Goal: Register for event/course

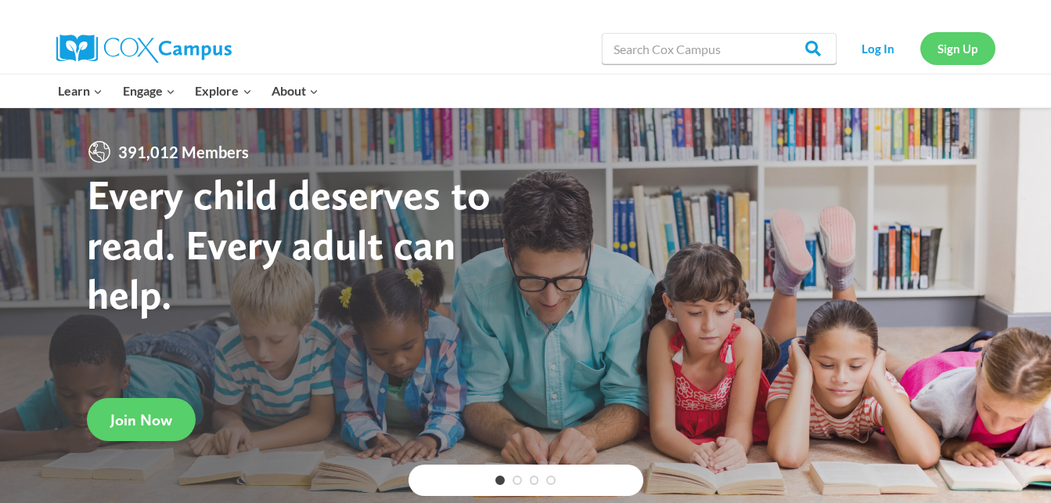
click at [967, 61] on link "Sign Up" at bounding box center [958, 48] width 75 height 32
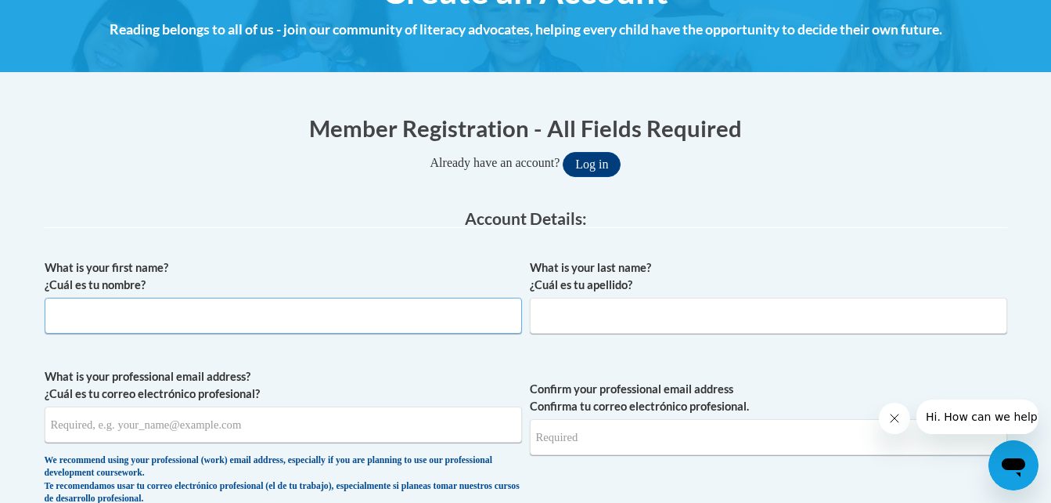
click at [312, 318] on input "What is your first name? ¿Cuál es tu nombre?" at bounding box center [283, 315] width 477 height 36
type input "Shelby"
type input "McCane"
type input "shelbystroud02@gmail.com"
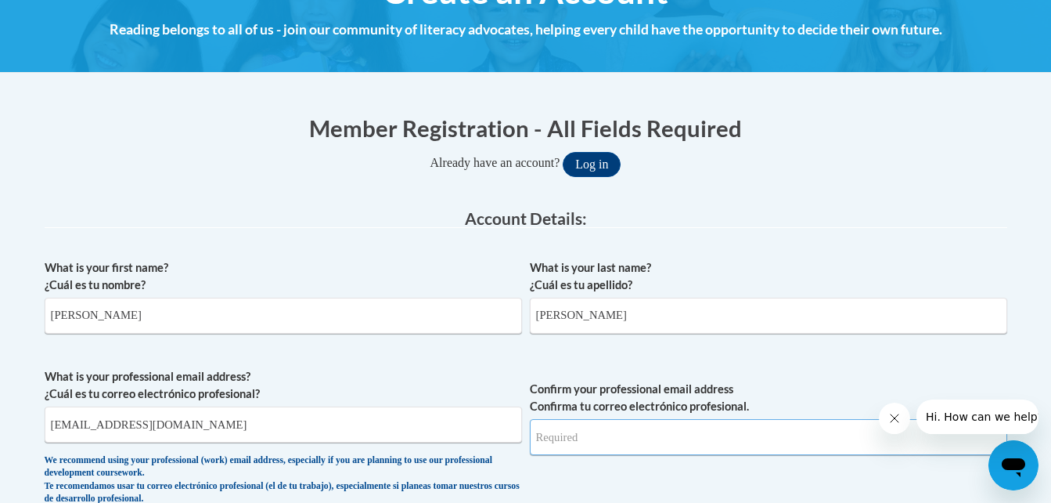
type input "shelbystroud02@gmail.com"
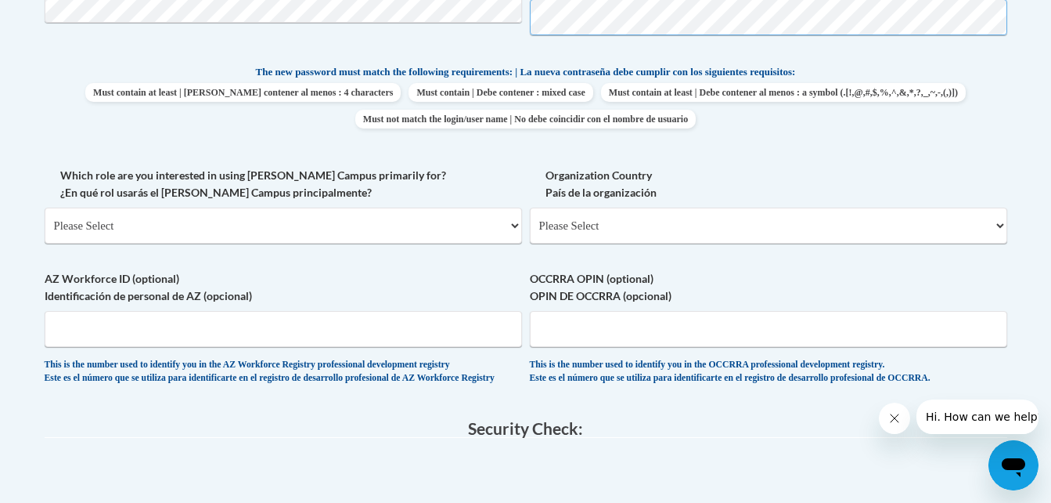
scroll to position [808, 0]
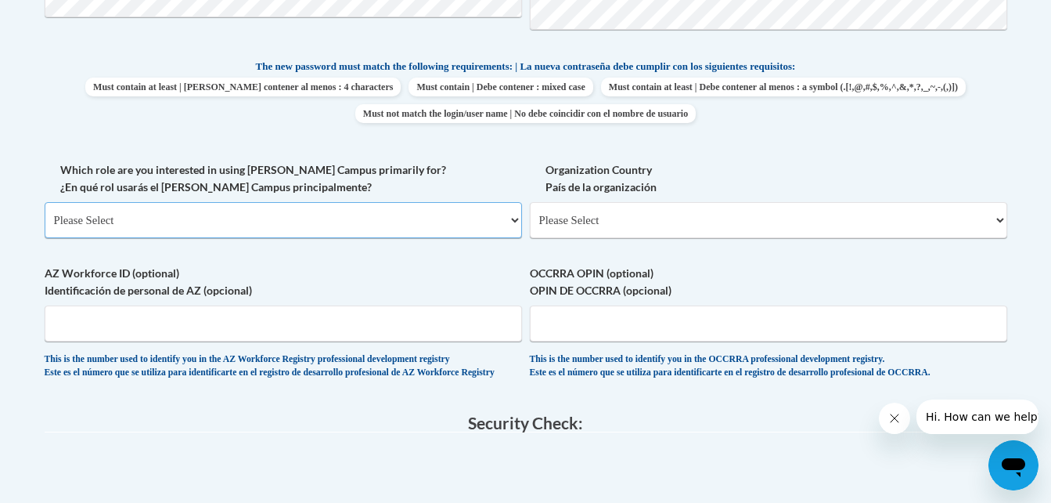
click at [280, 230] on select "Please Select College/University | Colegio/Universidad Community/Nonprofit Part…" at bounding box center [283, 220] width 477 height 36
click at [617, 214] on select "Please Select United States | Estados Unidos Outside of the United States | Fue…" at bounding box center [768, 220] width 477 height 36
select select "ad49bcad-a171-4b2e-b99c-48b446064914"
click at [530, 202] on select "Please Select United States | Estados Unidos Outside of the United States | Fue…" at bounding box center [768, 220] width 477 height 36
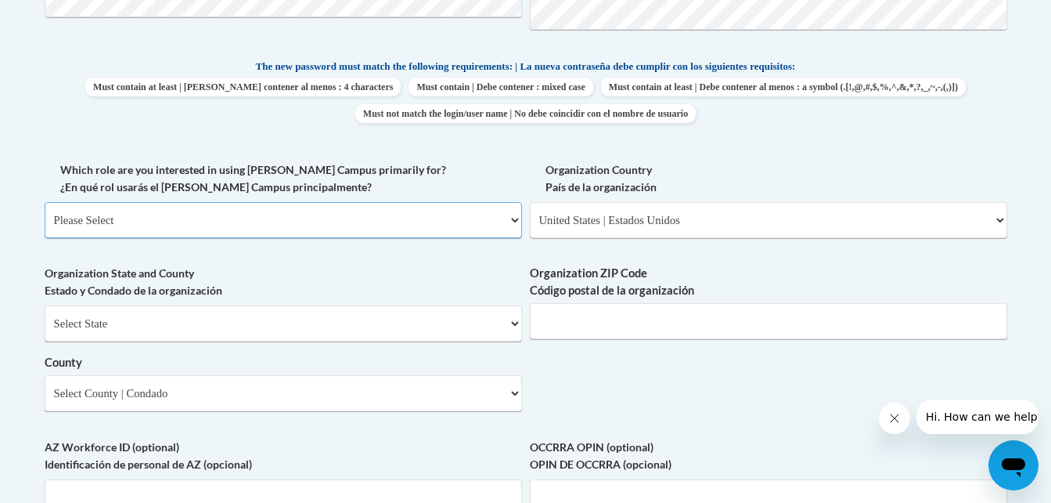
click at [438, 213] on select "Please Select College/University | Colegio/Universidad Community/Nonprofit Part…" at bounding box center [283, 220] width 477 height 36
select select "fbf2d438-af2f-41f8-98f1-81c410e29de3"
click at [45, 202] on select "Please Select College/University | Colegio/Universidad Community/Nonprofit Part…" at bounding box center [283, 220] width 477 height 36
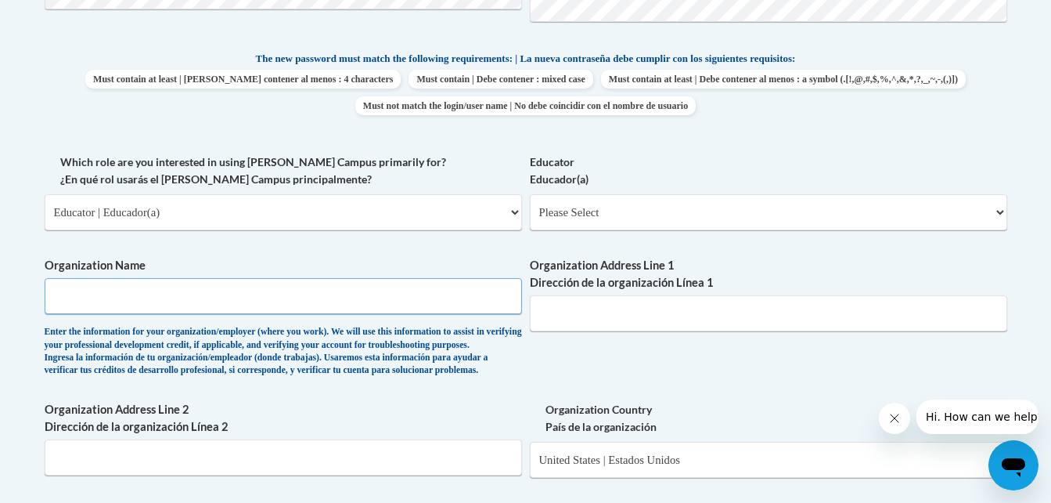
scroll to position [800, 0]
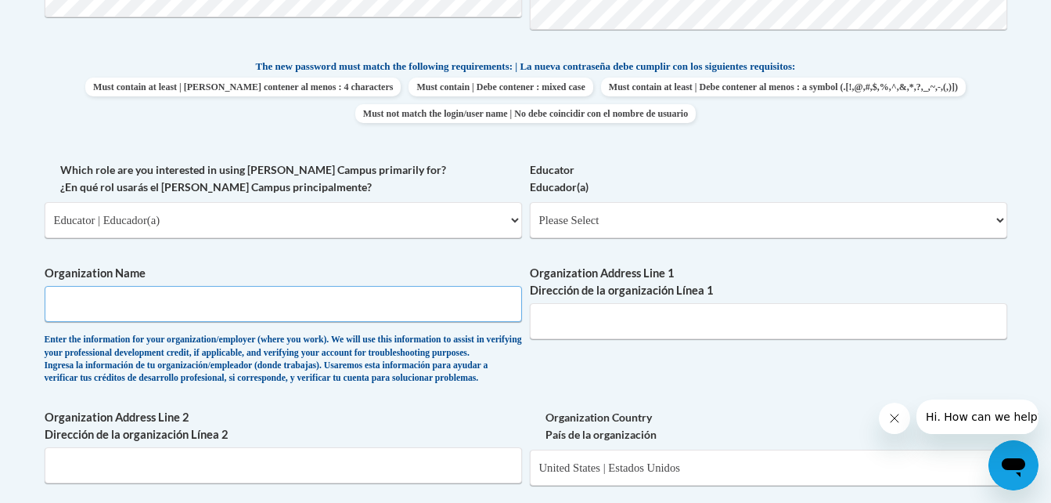
click at [253, 307] on input "Organization Name" at bounding box center [283, 304] width 477 height 36
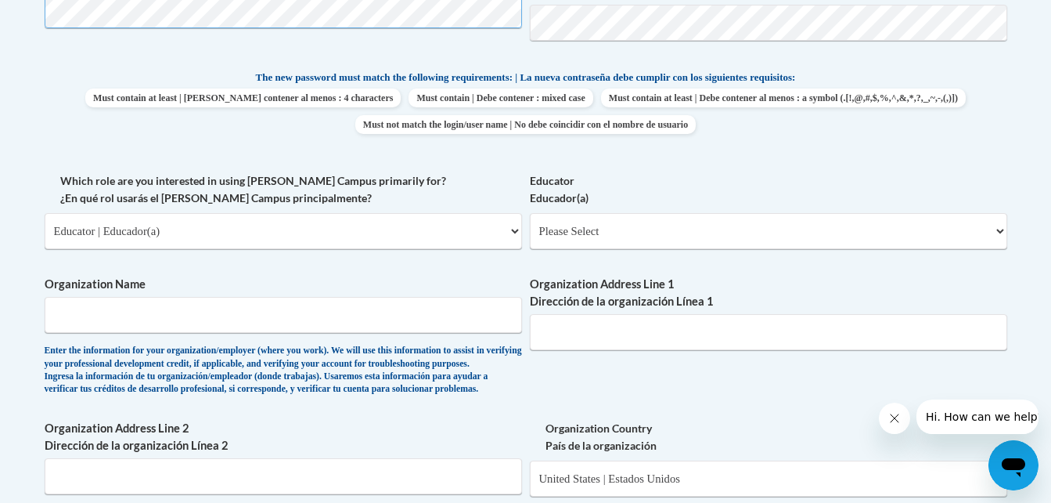
scroll to position [791, 0]
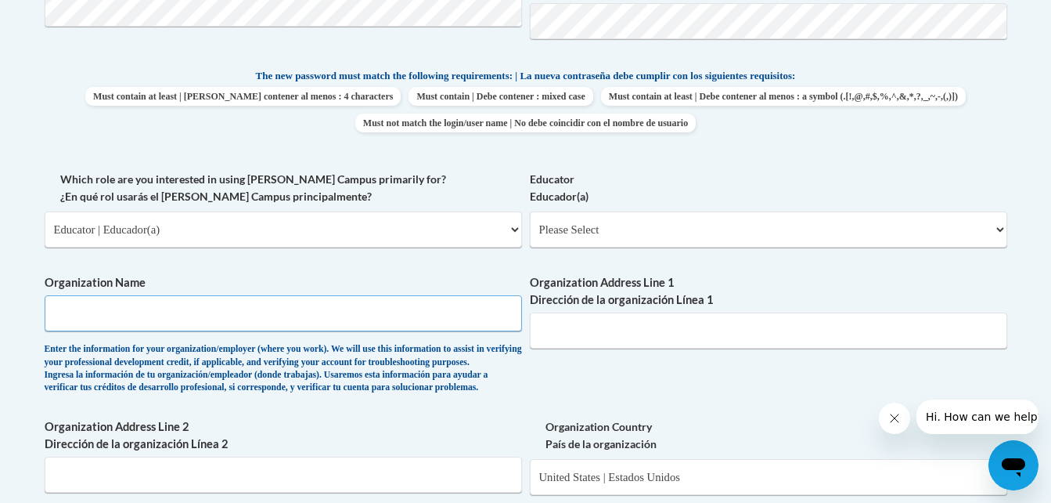
click at [186, 325] on input "Organization Name" at bounding box center [283, 313] width 477 height 36
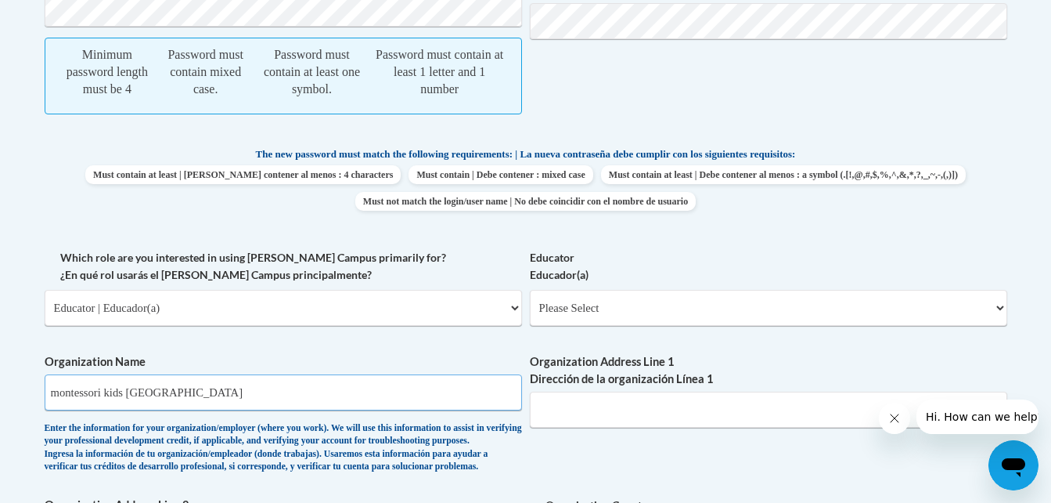
type input "montessori kids [GEOGRAPHIC_DATA]"
click at [584, 413] on input "Organization Address Line 1 Dirección de la organización Línea 1" at bounding box center [768, 409] width 477 height 36
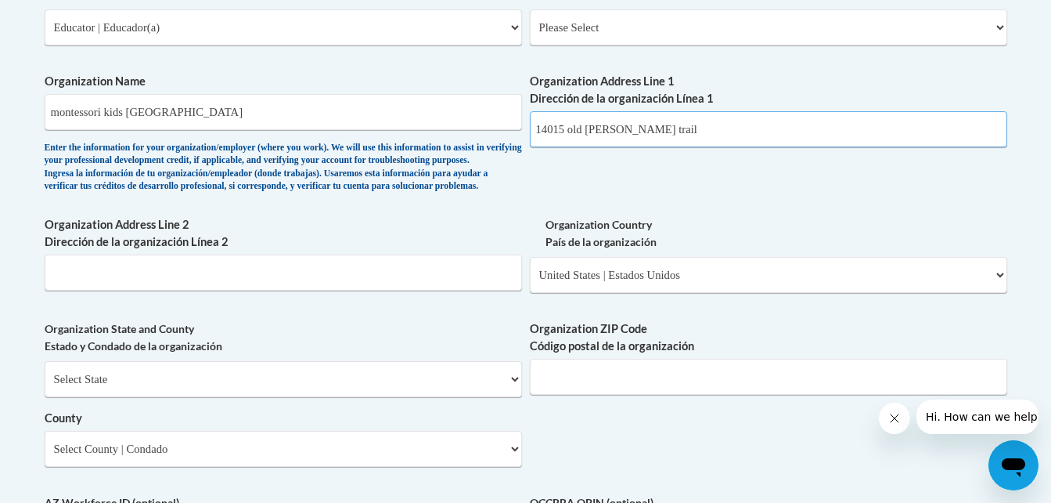
scroll to position [1148, 0]
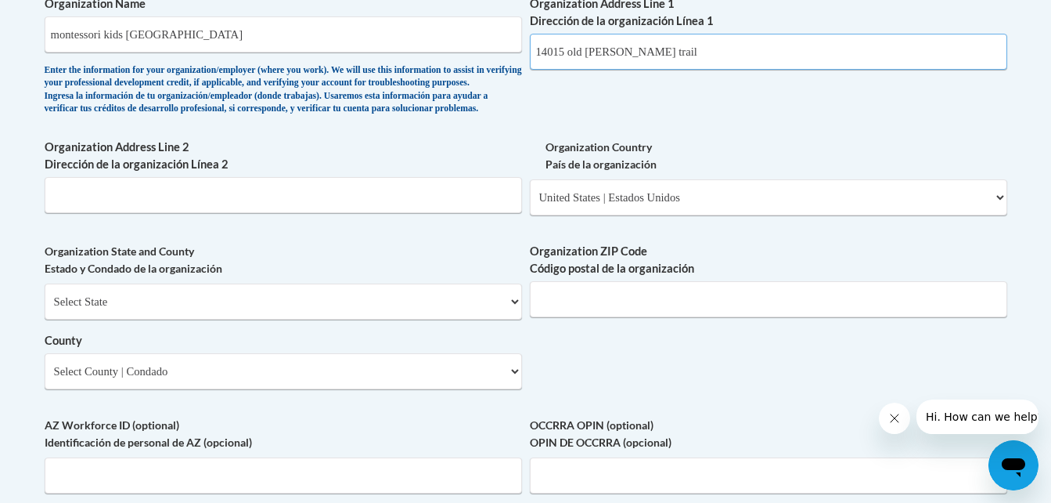
type input "14015 old henry trail"
click at [383, 319] on select "Select State Alabama Alaska Arizona Arkansas California Colorado Connecticut De…" at bounding box center [283, 301] width 477 height 36
select select "Kentucky"
click at [45, 308] on select "Select State Alabama Alaska Arizona Arkansas California Colorado Connecticut De…" at bounding box center [283, 301] width 477 height 36
click at [571, 317] on input "Organization ZIP Code Código postal de la organización" at bounding box center [768, 299] width 477 height 36
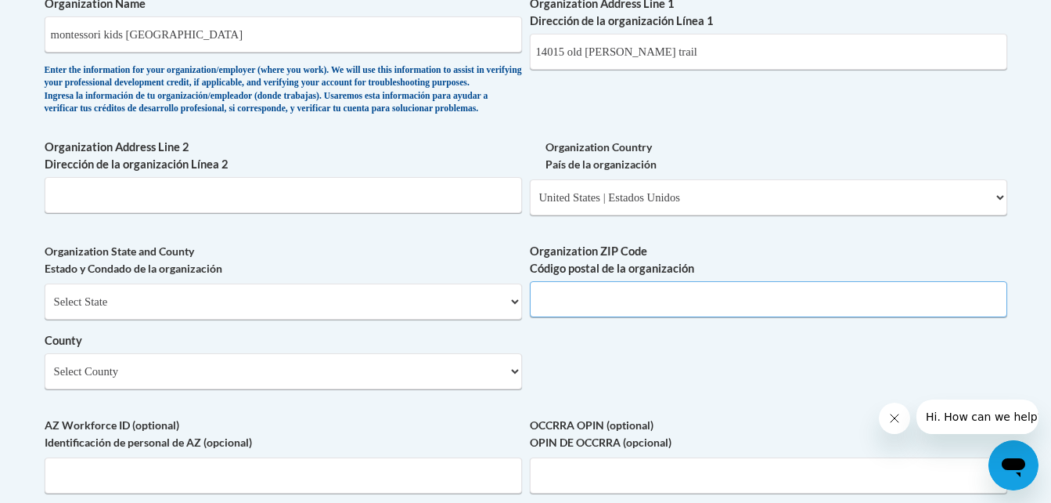
type input "4"
type input "1"
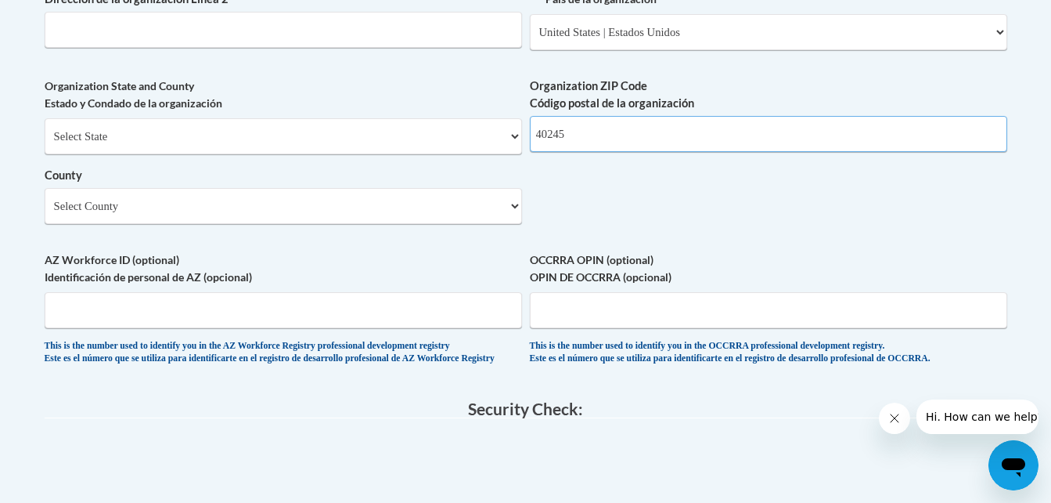
scroll to position [1314, 0]
type input "40245"
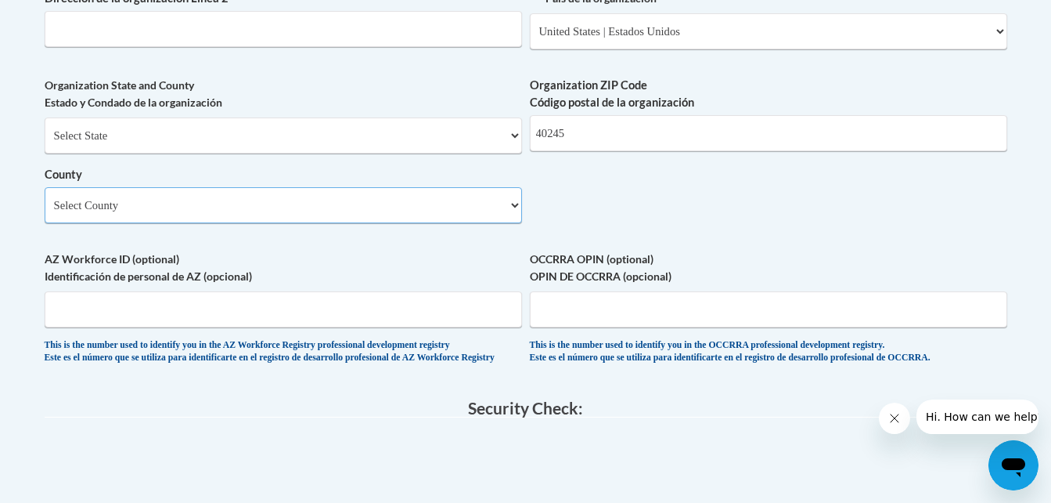
click at [350, 223] on select "Select County Adair Allen Anderson Ballard Barren Bath Bell Boone Bourbon Boyd …" at bounding box center [283, 205] width 477 height 36
select select "Jefferson"
click at [45, 212] on select "Select County Adair Allen Anderson Ballard Barren Bath Bell Boone Bourbon Boyd …" at bounding box center [283, 205] width 477 height 36
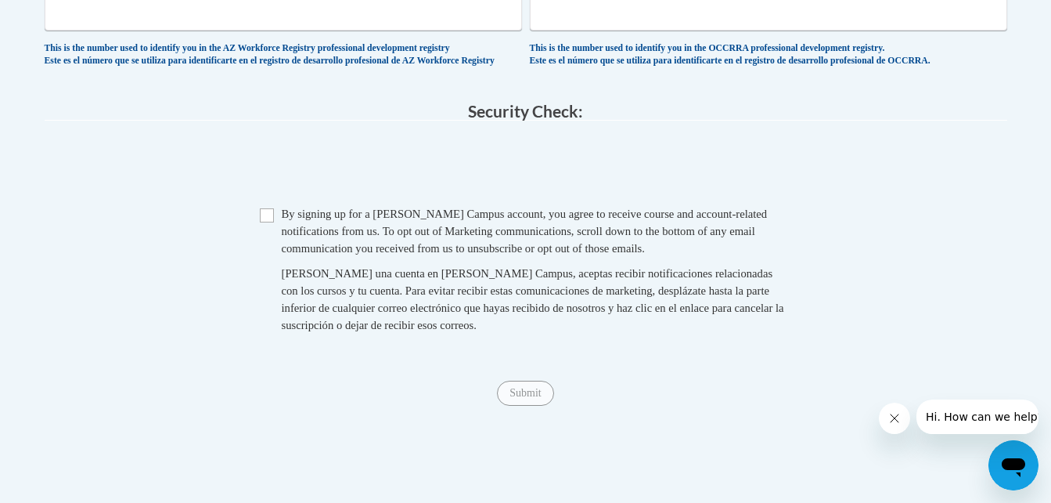
scroll to position [1612, 0]
click at [268, 222] on input "Checkbox" at bounding box center [267, 214] width 14 height 14
checkbox input "true"
click at [496, 405] on div "Submit Submit" at bounding box center [526, 392] width 963 height 25
click at [523, 405] on div "Submit Submit" at bounding box center [526, 392] width 963 height 25
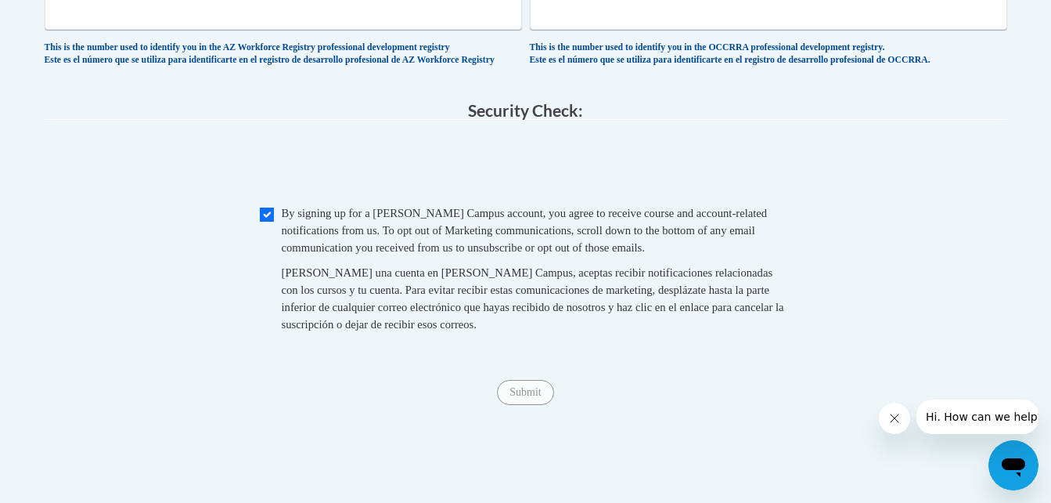
click at [523, 405] on div "Submit Submit" at bounding box center [526, 392] width 963 height 25
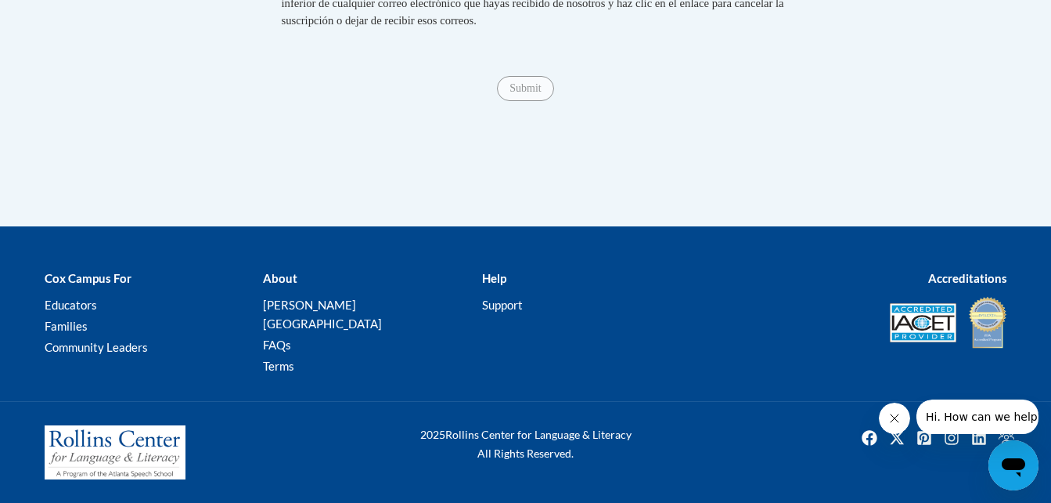
scroll to position [1901, 0]
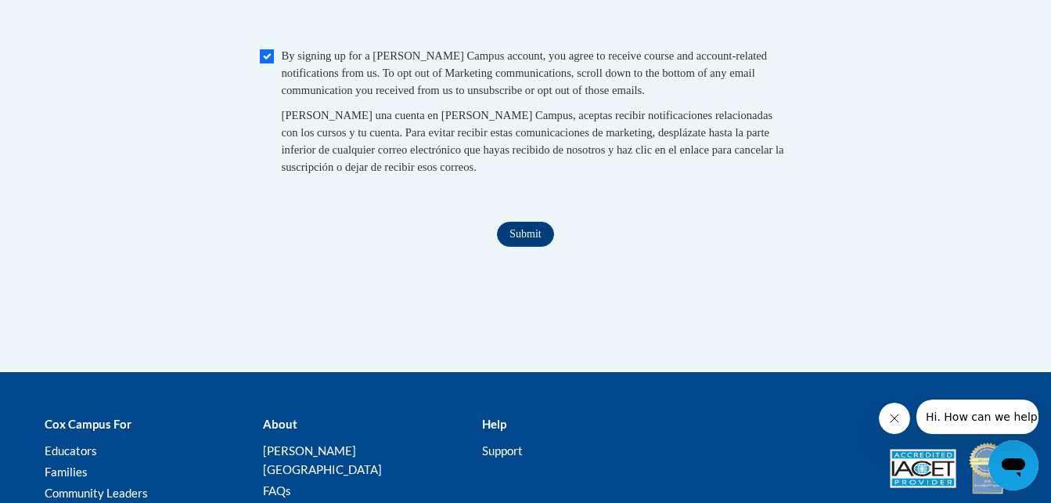
scroll to position [1857, 0]
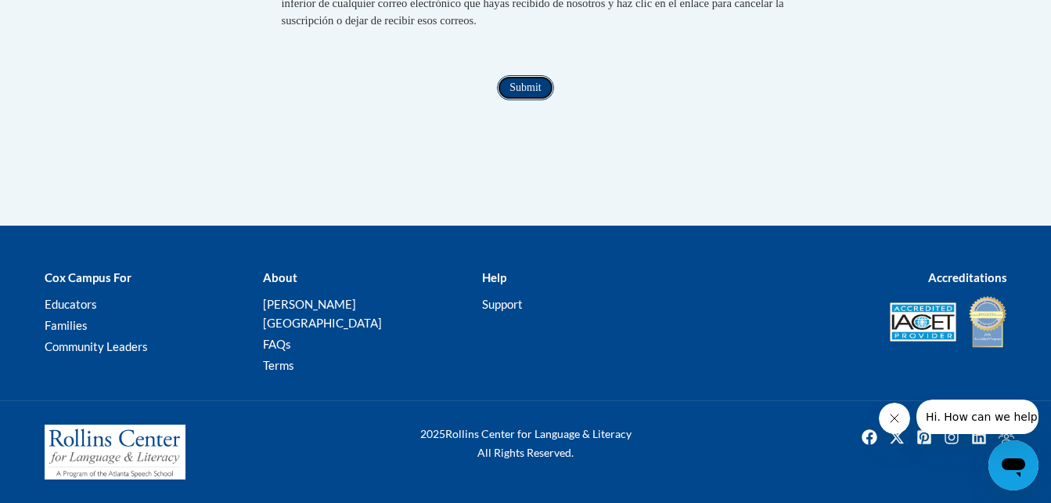
click at [528, 100] on input "Submit" at bounding box center [525, 87] width 56 height 25
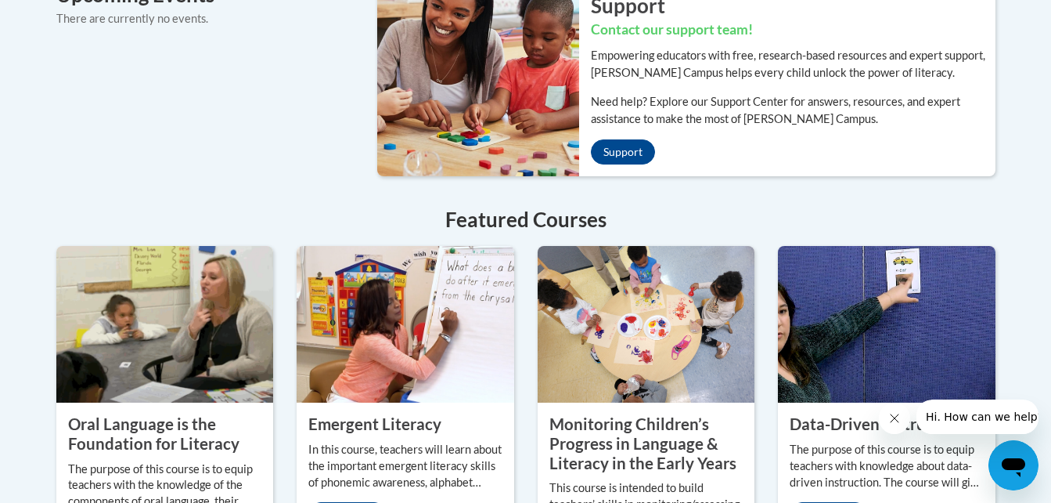
scroll to position [1469, 0]
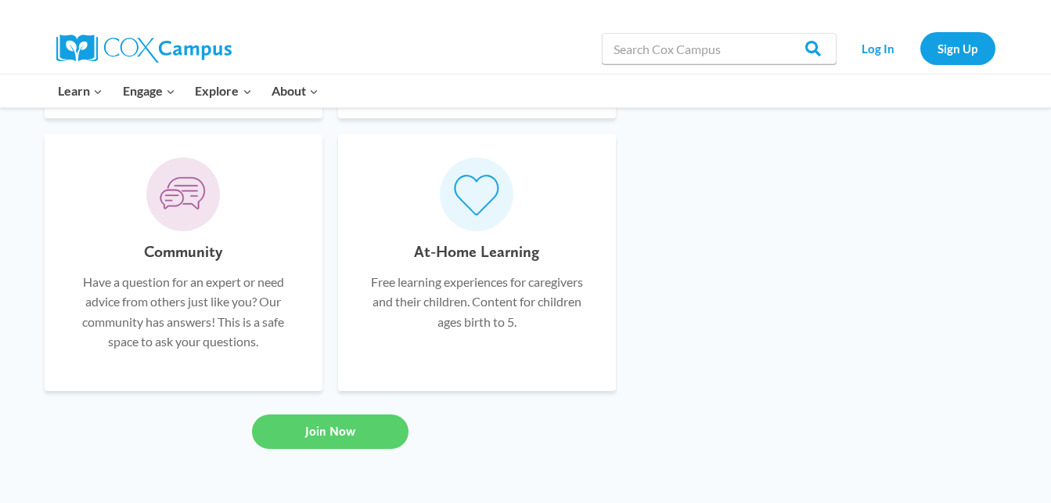
scroll to position [1009, 0]
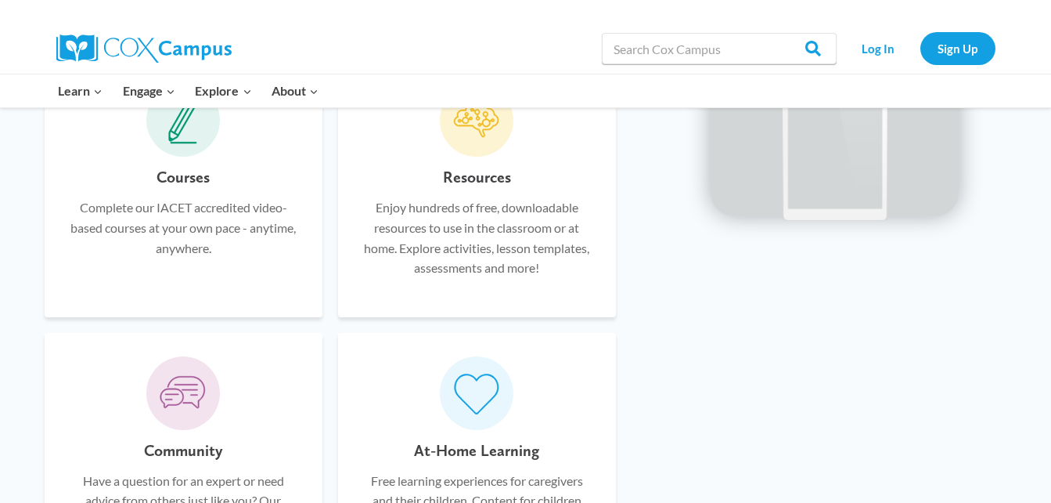
click at [171, 150] on span at bounding box center [183, 121] width 74 height 74
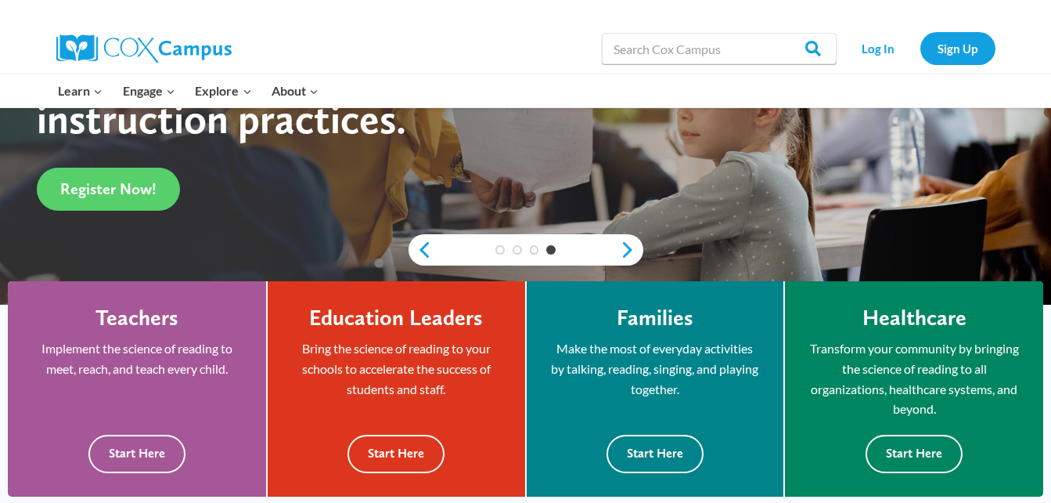
scroll to position [423, 0]
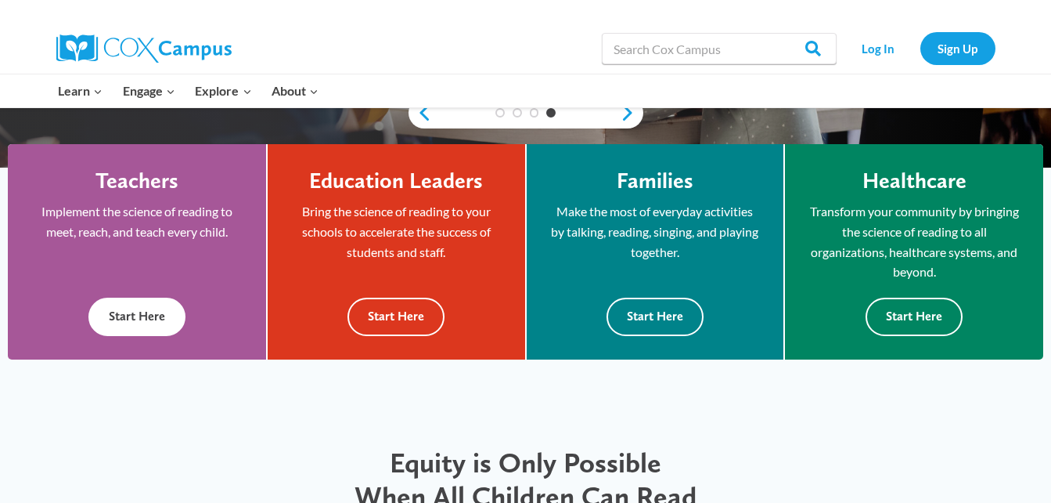
click at [168, 319] on button "Start Here" at bounding box center [136, 316] width 97 height 38
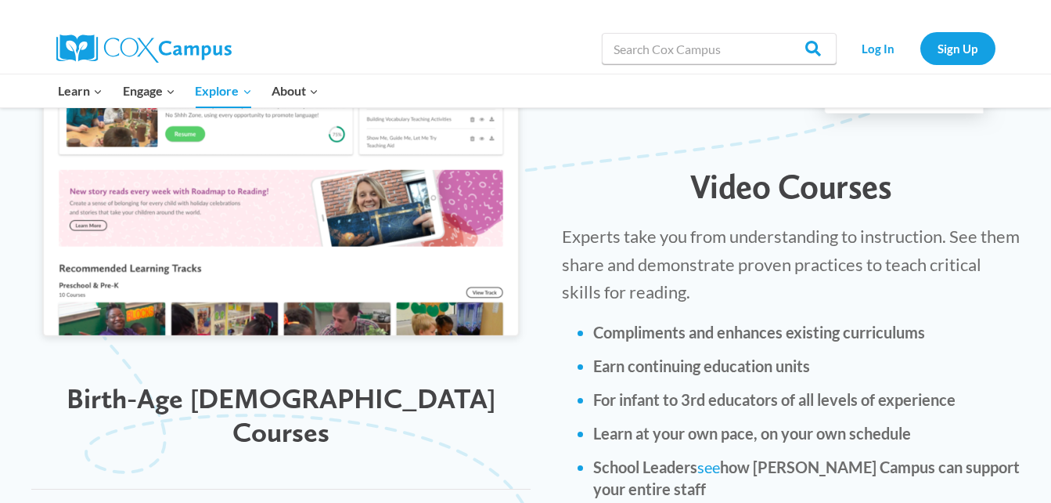
scroll to position [2113, 0]
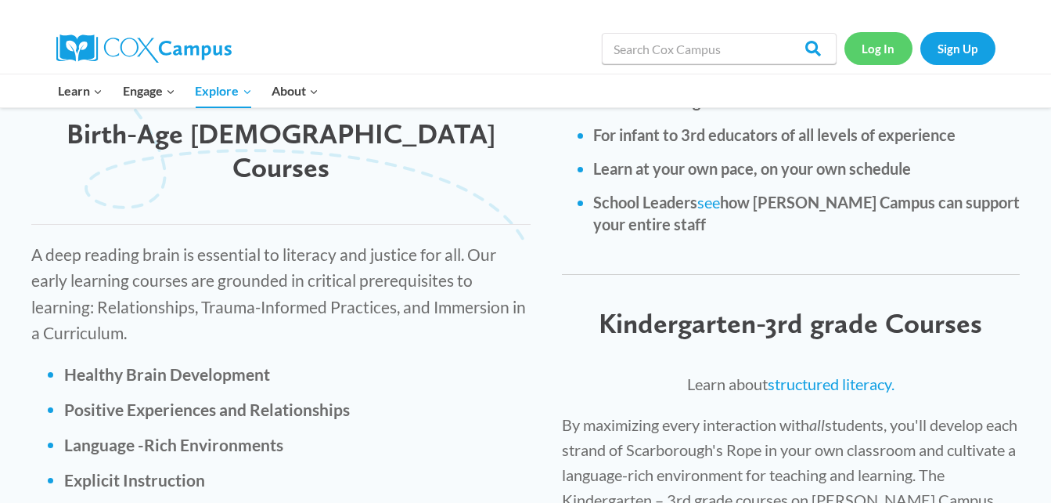
click at [874, 51] on link "Log In" at bounding box center [879, 48] width 68 height 32
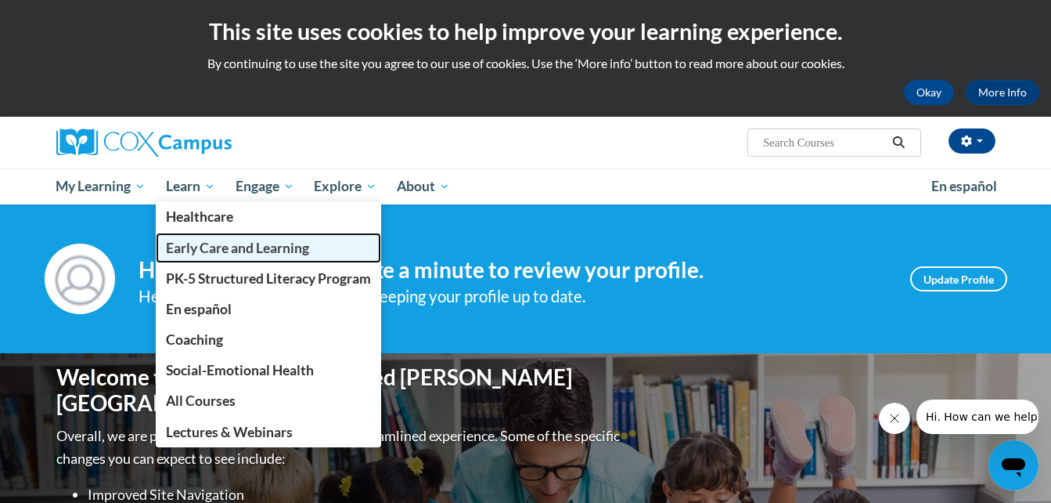
click at [222, 245] on span "Early Care and Learning" at bounding box center [237, 248] width 143 height 16
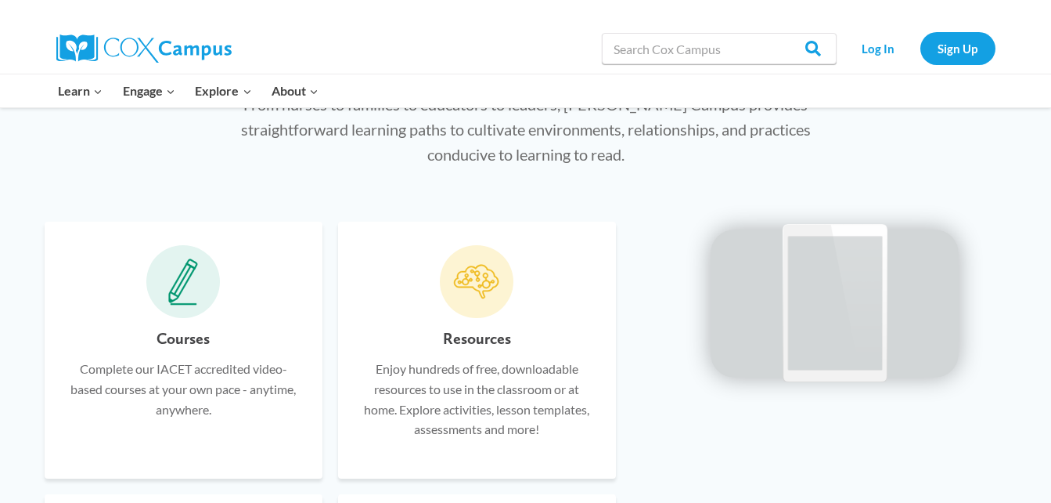
scroll to position [849, 0]
click at [208, 294] on span at bounding box center [183, 280] width 74 height 74
click at [209, 374] on p "Complete our IACET accredited video-based courses at your own pace - anytime, a…" at bounding box center [183, 387] width 231 height 60
click at [883, 56] on link "Log In" at bounding box center [879, 48] width 68 height 32
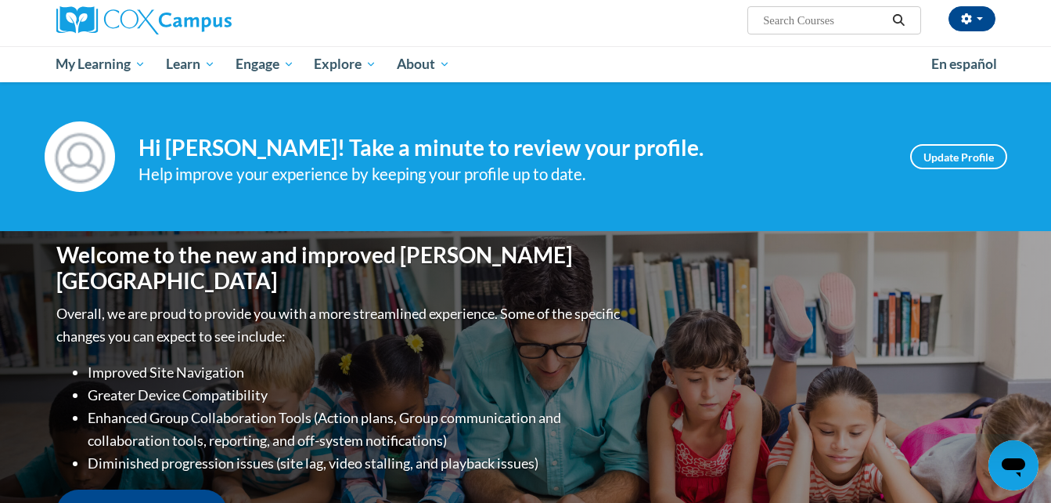
scroll to position [121, 0]
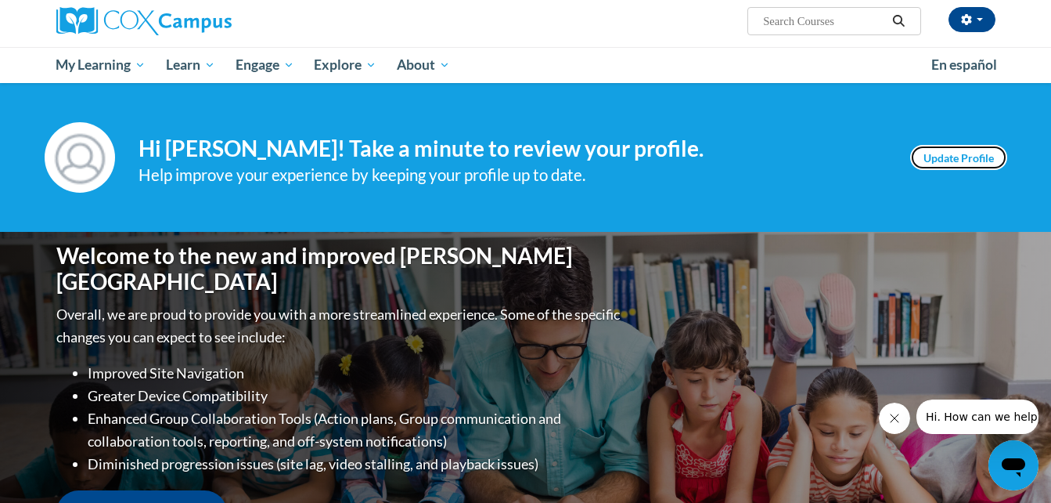
click at [979, 156] on link "Update Profile" at bounding box center [958, 157] width 97 height 25
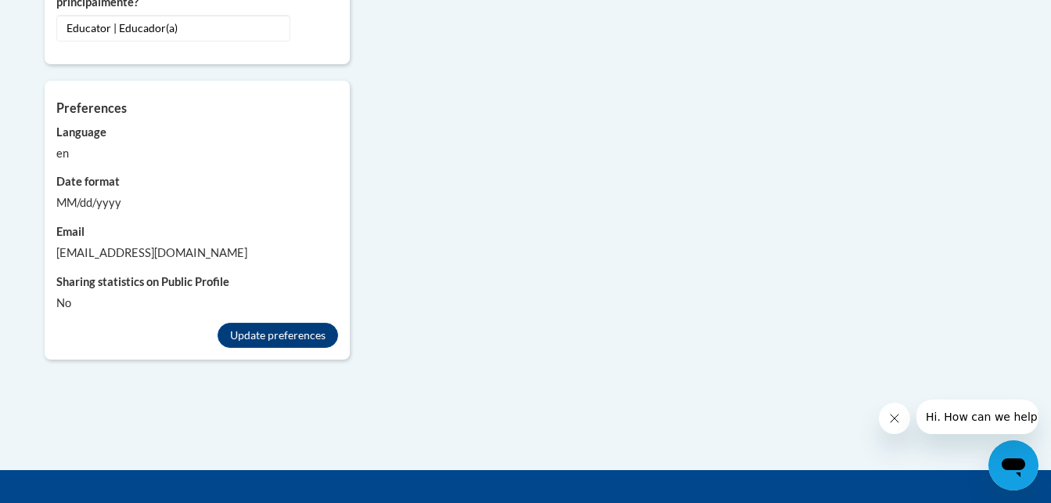
scroll to position [1612, 0]
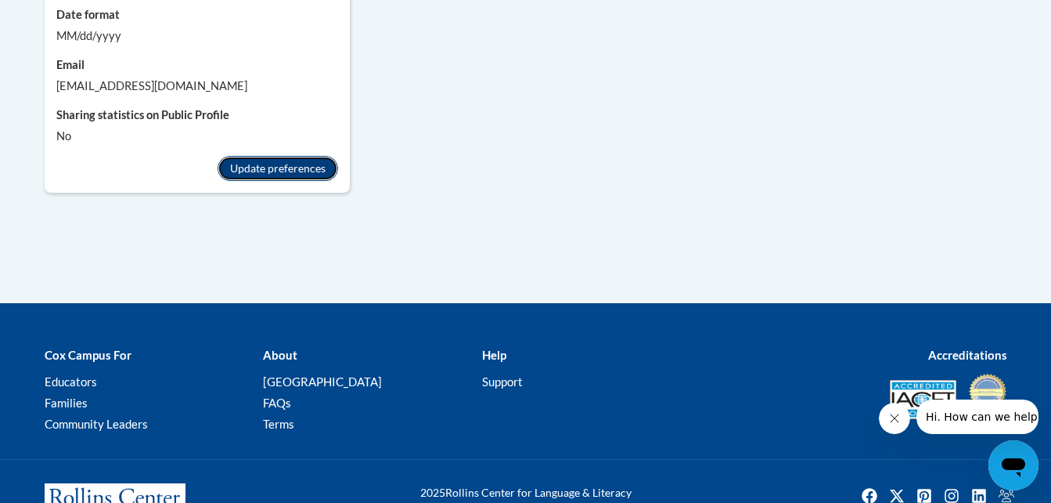
click at [272, 160] on button "Update preferences" at bounding box center [278, 168] width 121 height 25
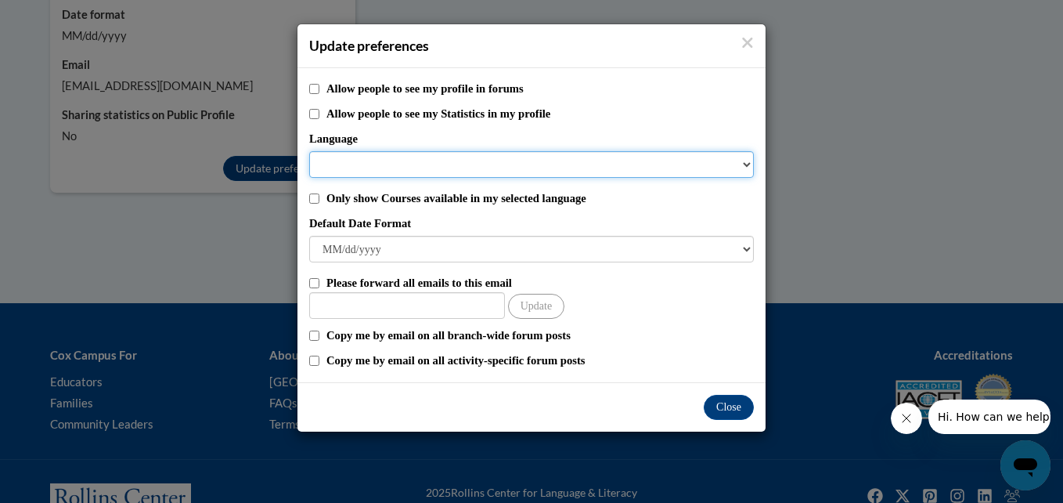
click at [354, 164] on select "Language" at bounding box center [531, 164] width 445 height 27
click at [741, 167] on select "Language" at bounding box center [531, 164] width 445 height 27
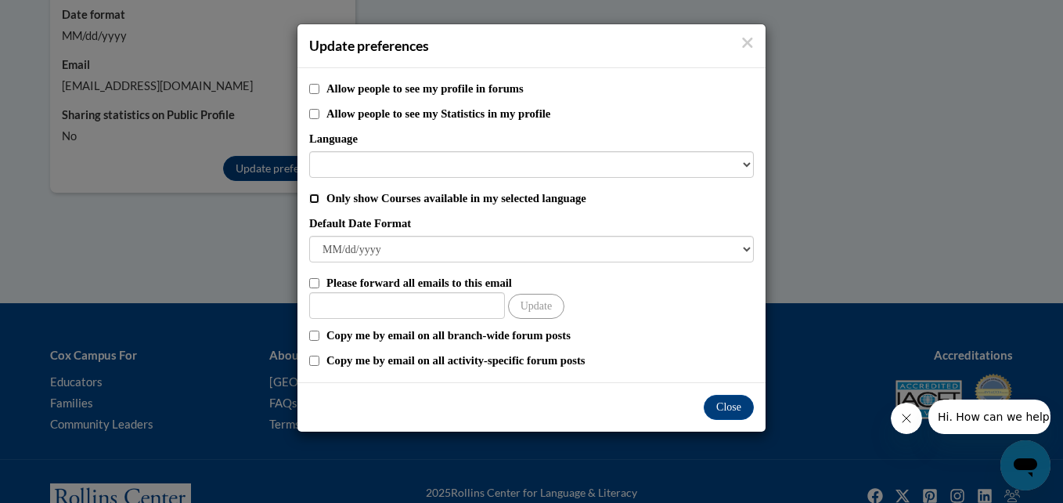
click at [312, 197] on input "Only show Courses available in my selected language" at bounding box center [314, 198] width 10 height 10
checkbox input "true"
click at [720, 406] on button "Close" at bounding box center [729, 407] width 50 height 25
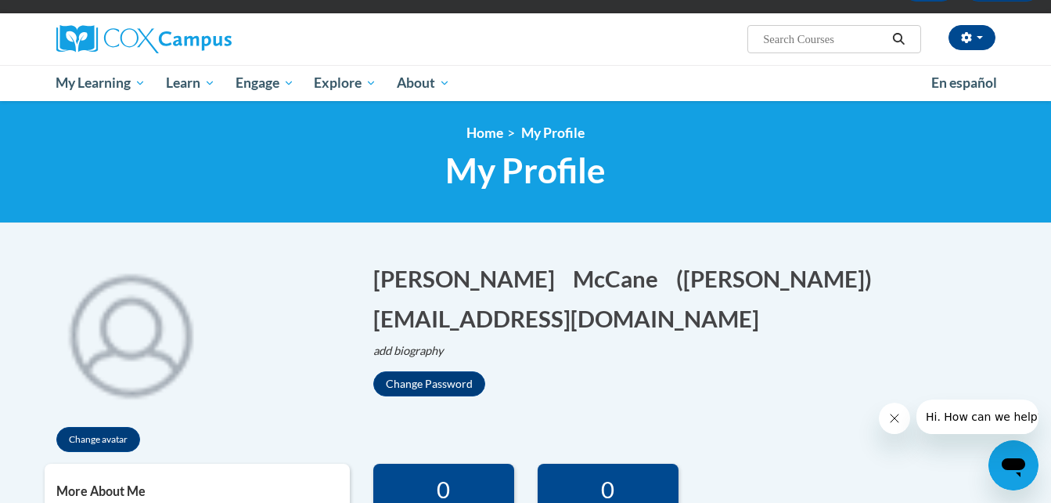
scroll to position [103, 0]
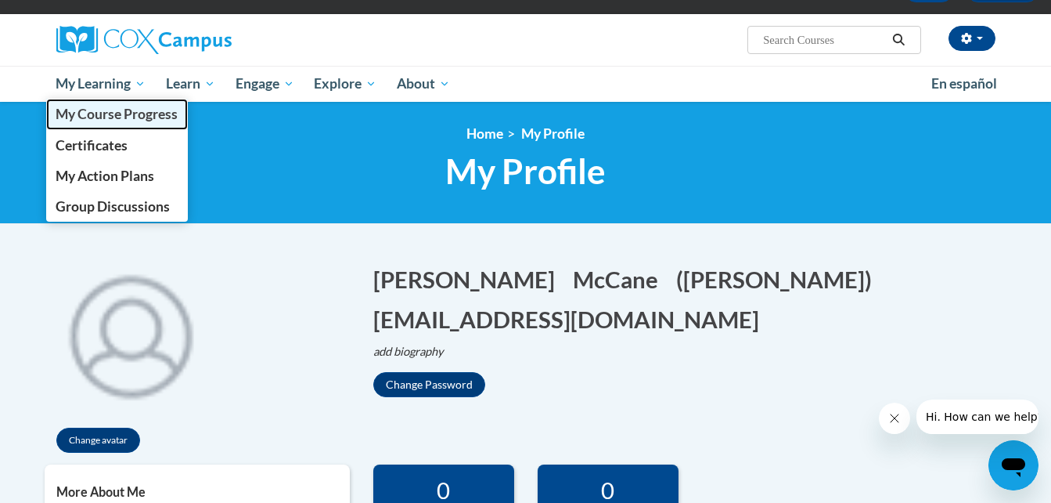
click at [128, 109] on span "My Course Progress" at bounding box center [117, 114] width 122 height 16
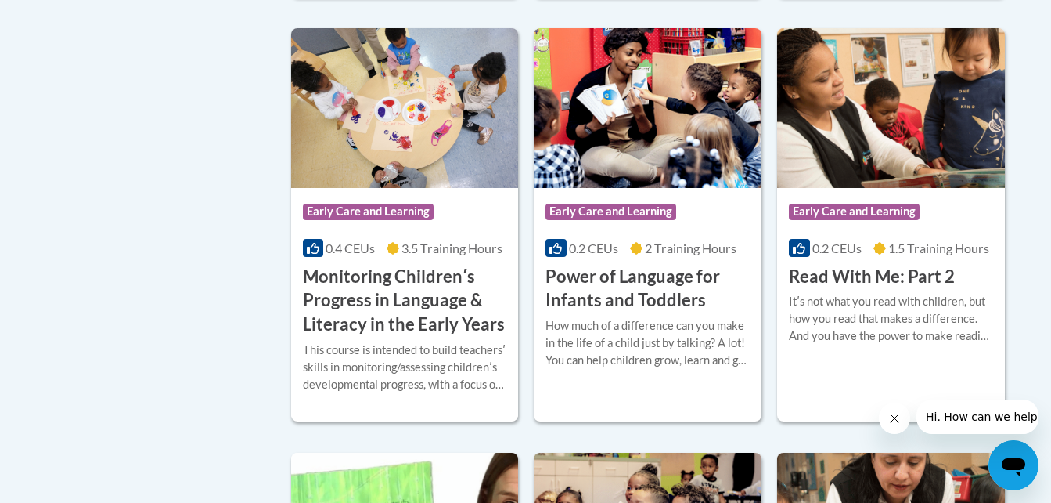
scroll to position [1457, 0]
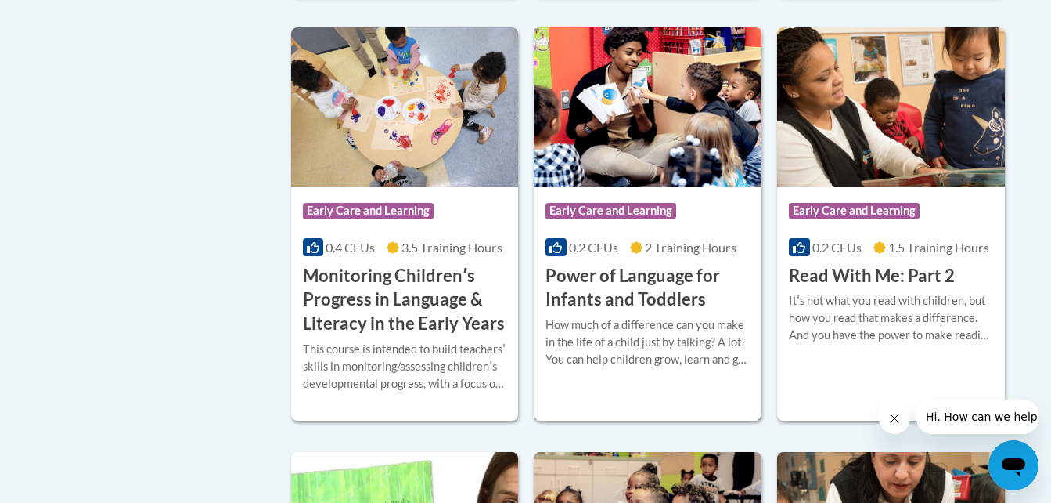
click at [654, 165] on img at bounding box center [648, 107] width 228 height 160
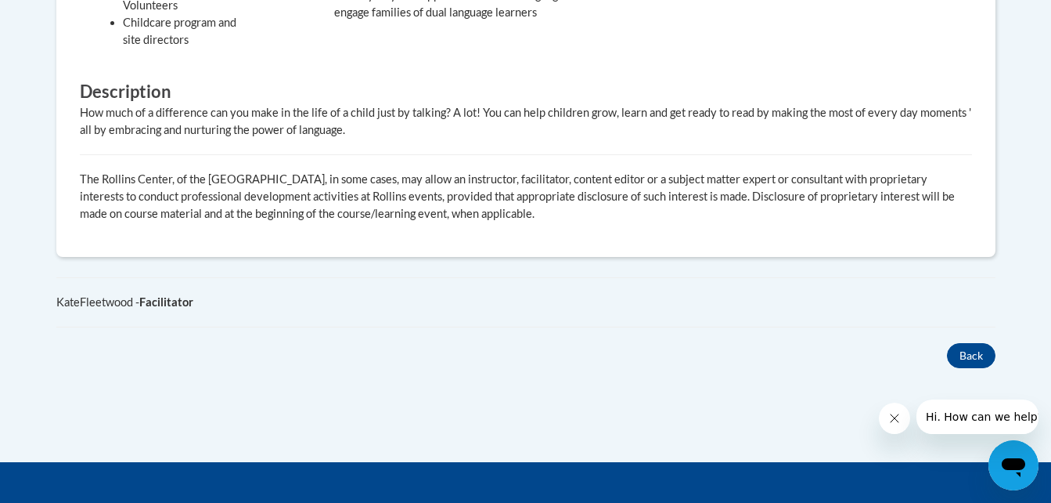
scroll to position [858, 0]
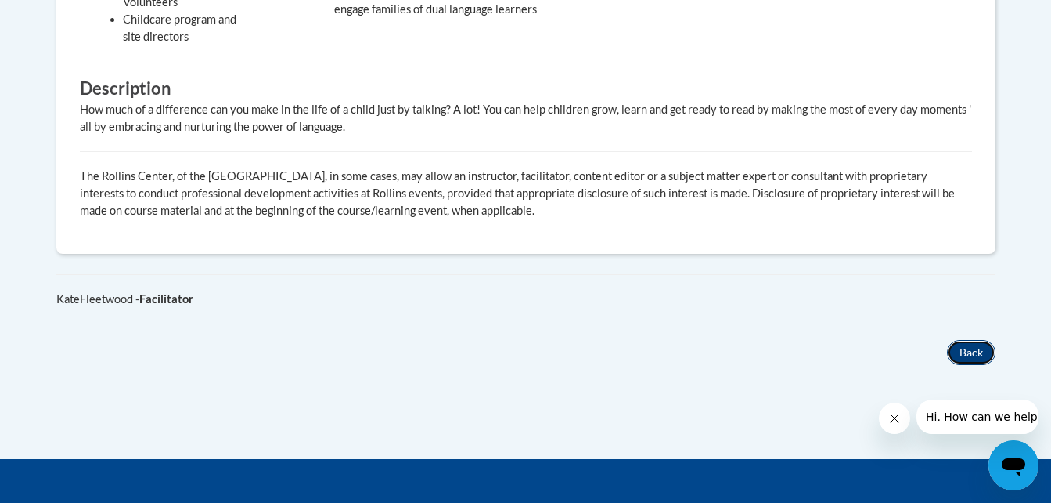
click at [995, 354] on button "Back" at bounding box center [971, 352] width 49 height 25
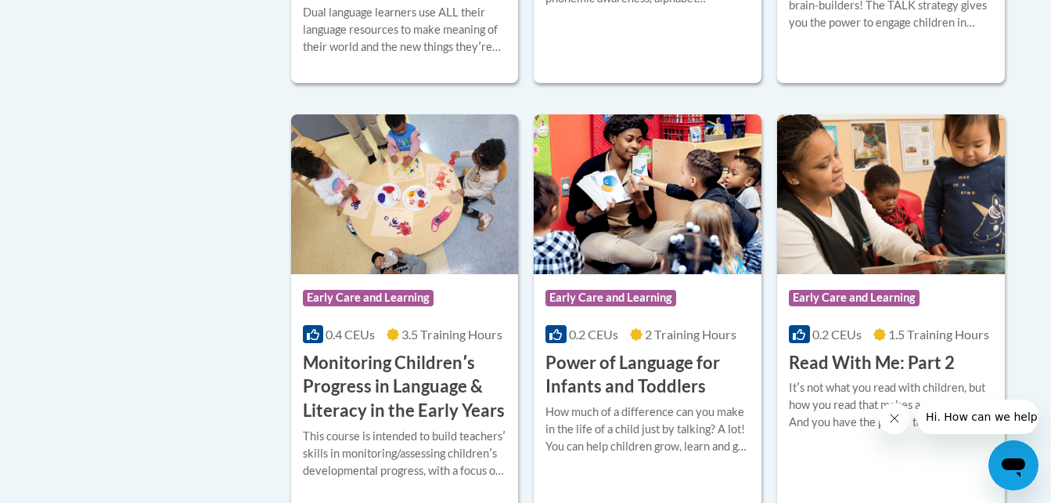
scroll to position [1371, 0]
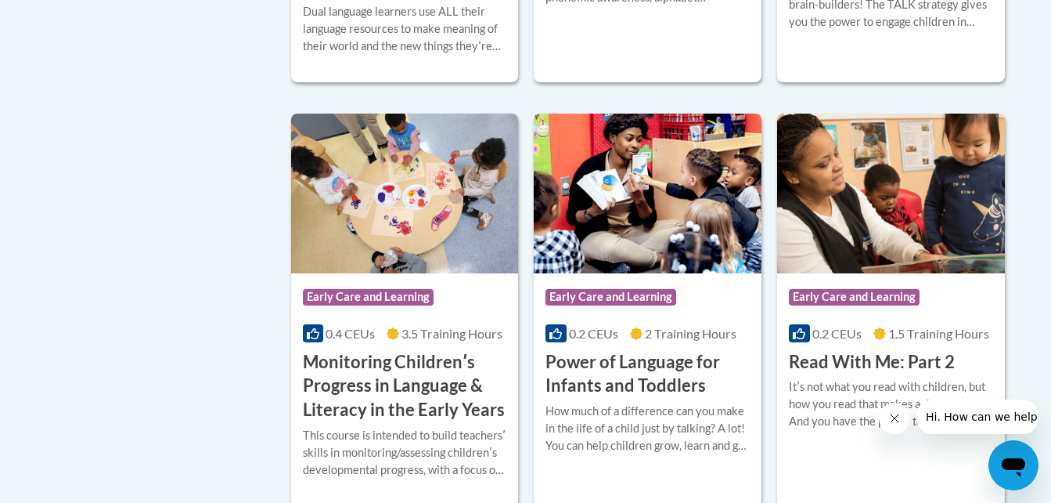
click at [632, 398] on h3 "Power of Language for Infants and Toddlers" at bounding box center [648, 374] width 204 height 49
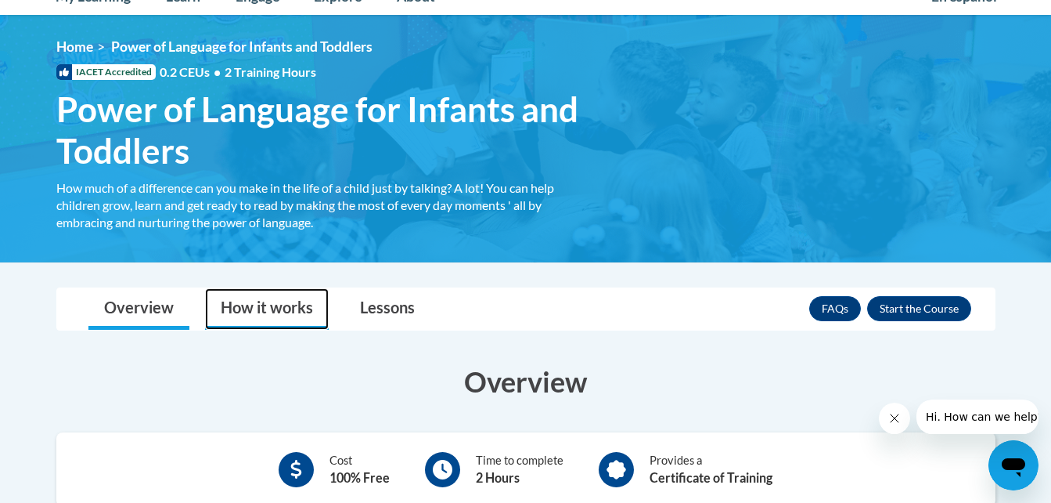
click at [260, 312] on link "How it works" at bounding box center [267, 308] width 124 height 41
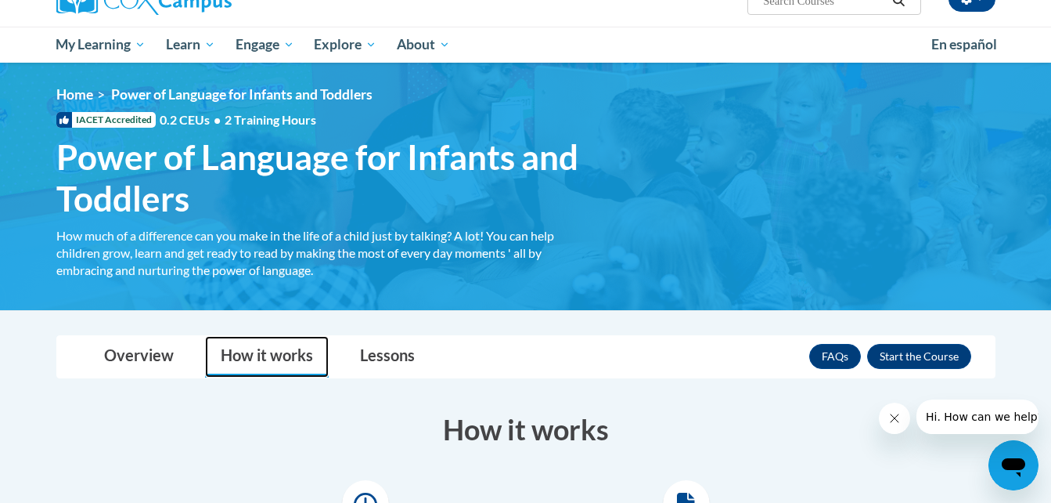
scroll to position [60, 0]
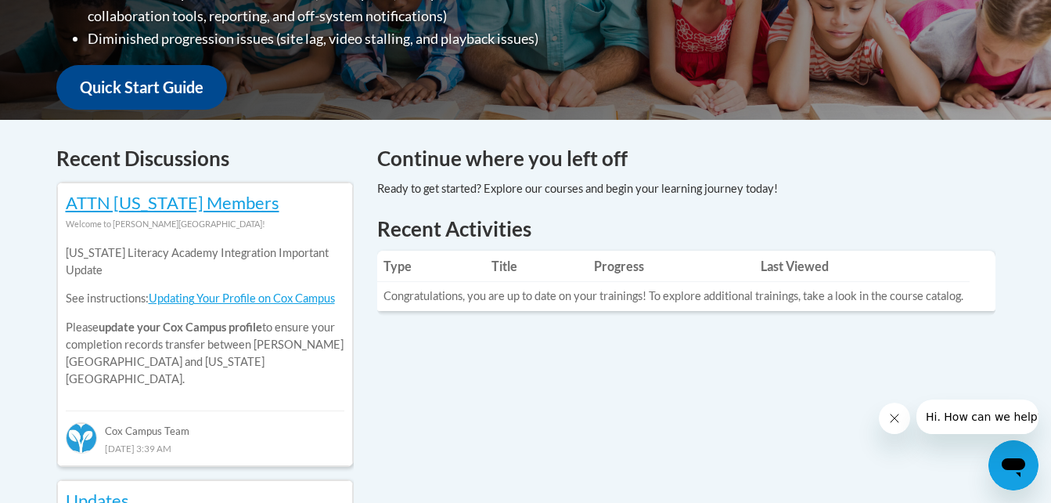
scroll to position [547, 0]
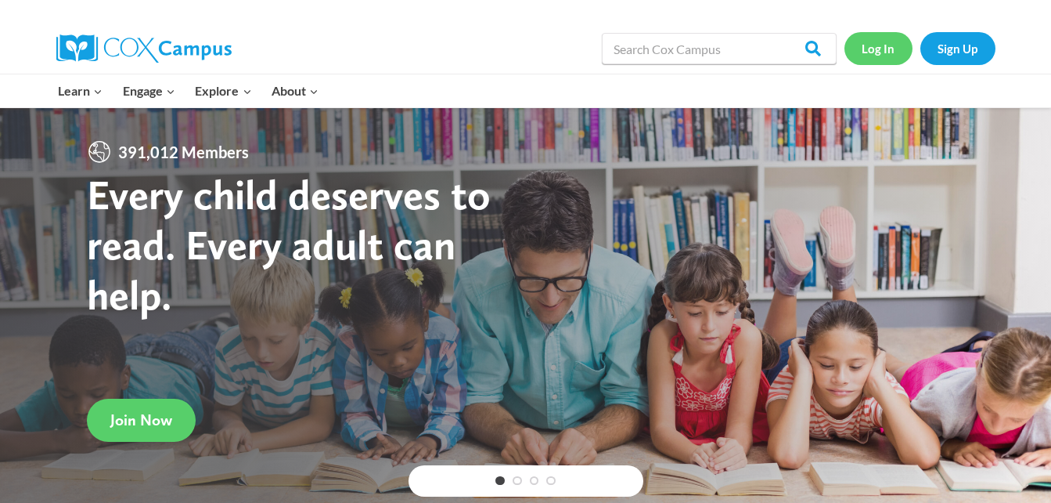
click at [887, 49] on link "Log In" at bounding box center [879, 48] width 68 height 32
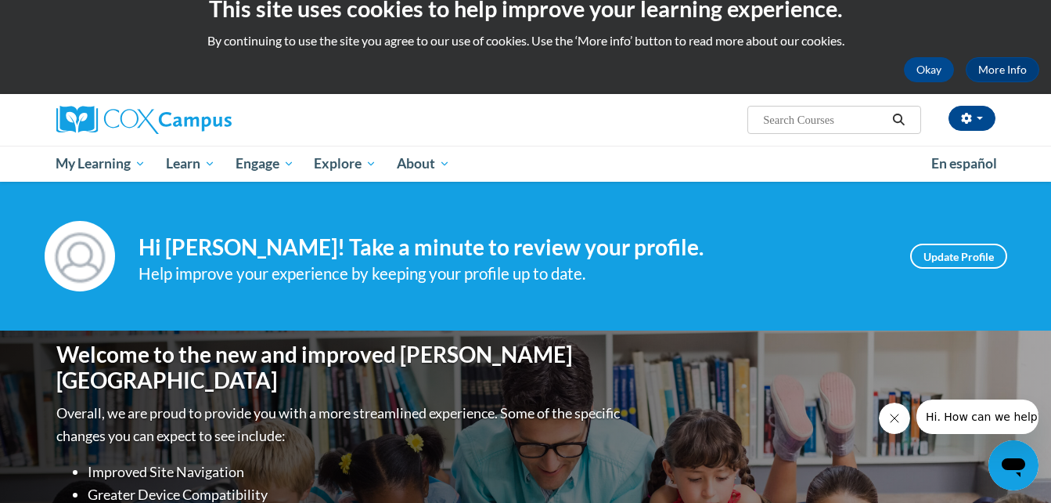
scroll to position [23, 0]
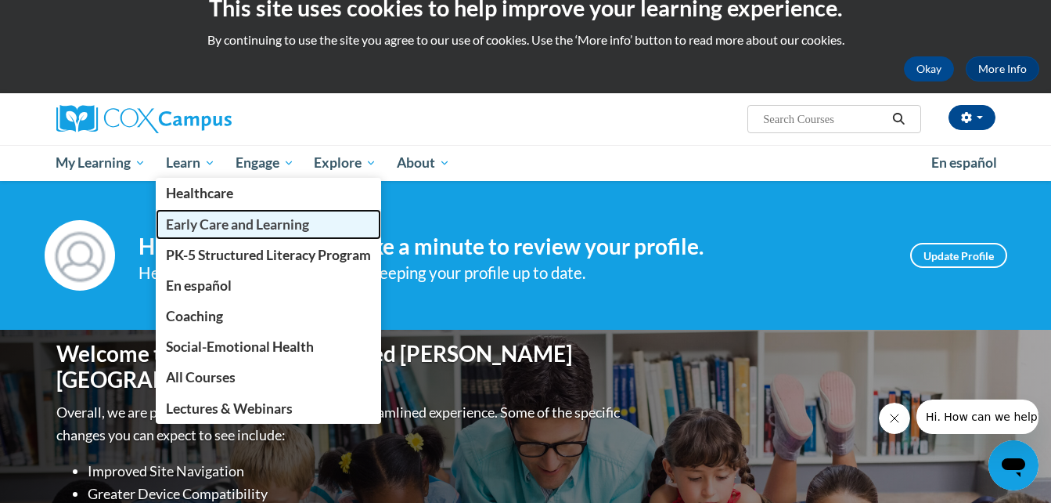
click at [214, 226] on span "Early Care and Learning" at bounding box center [237, 224] width 143 height 16
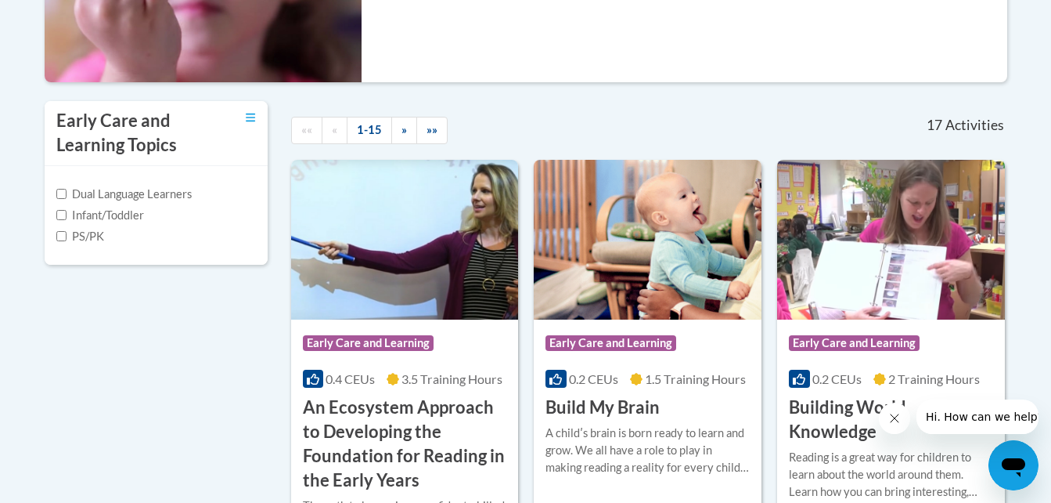
click at [110, 211] on label "Infant/Toddler" at bounding box center [100, 215] width 88 height 17
click at [67, 211] on input "Infant/Toddler" at bounding box center [61, 215] width 10 height 10
checkbox input "true"
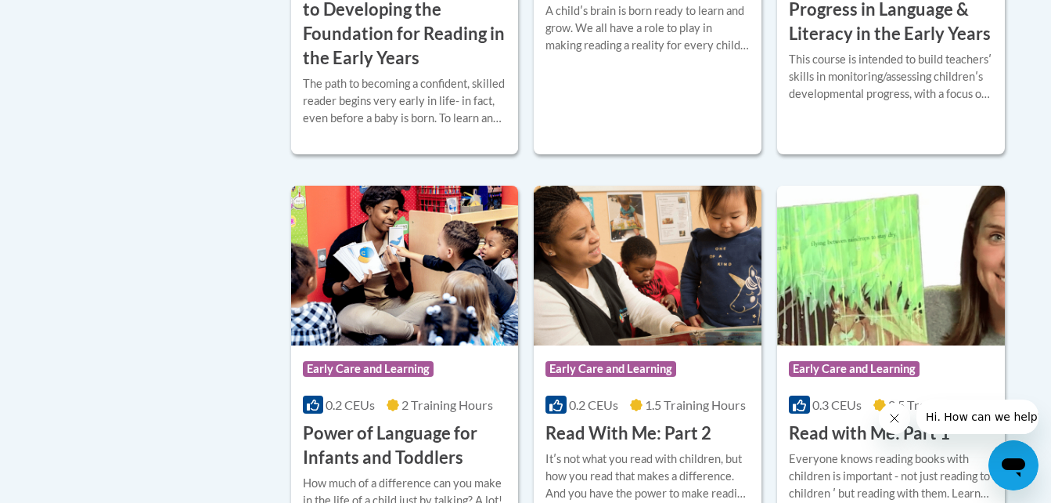
scroll to position [1213, 0]
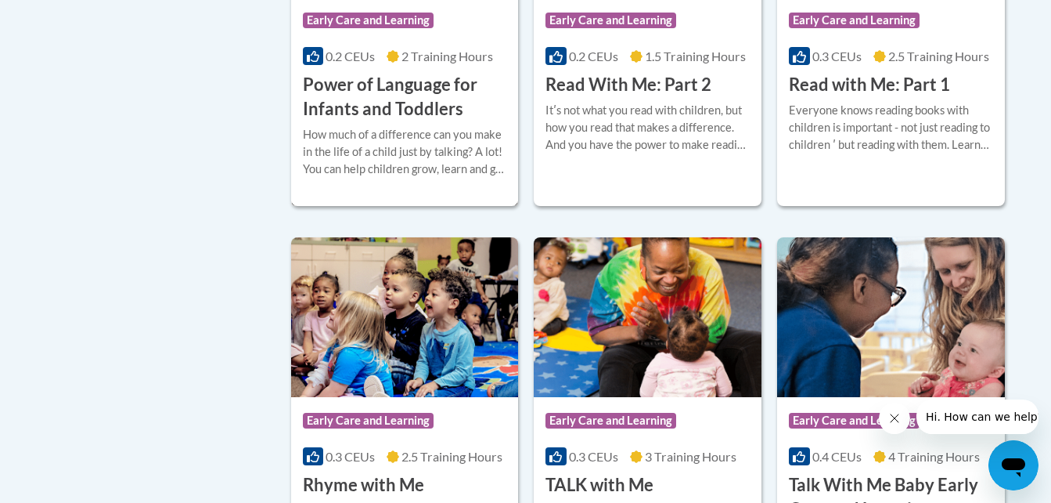
click at [405, 98] on h3 "Power of Language for Infants and Toddlers" at bounding box center [405, 97] width 204 height 49
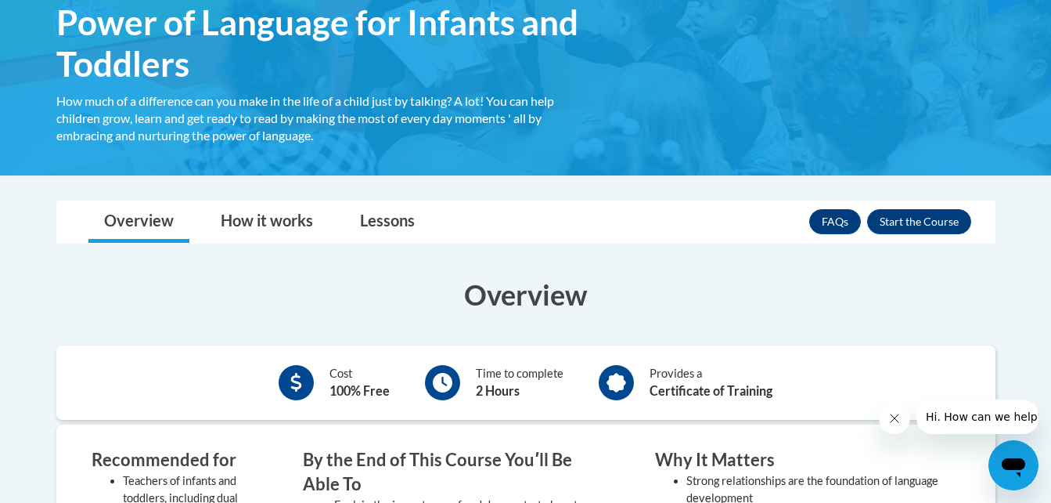
scroll to position [276, 0]
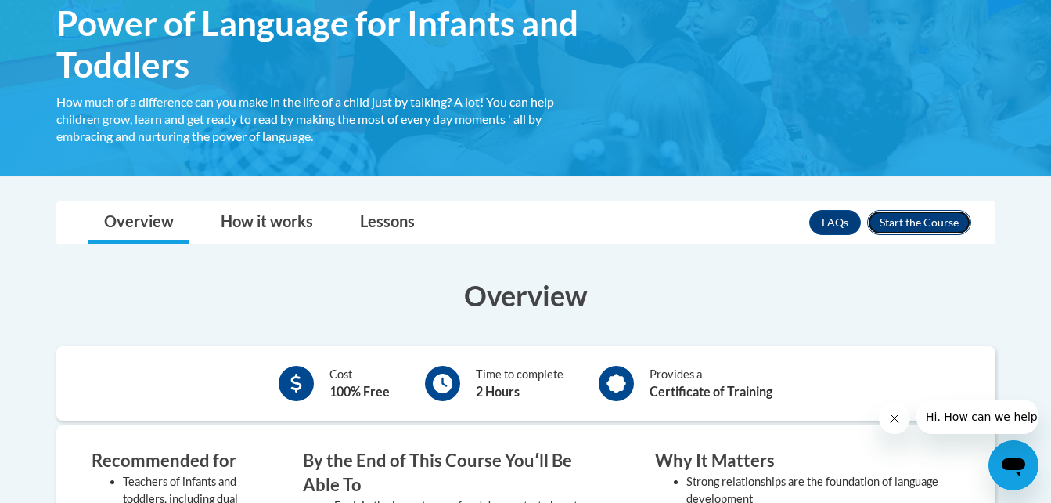
click at [947, 218] on button "Enroll" at bounding box center [919, 222] width 104 height 25
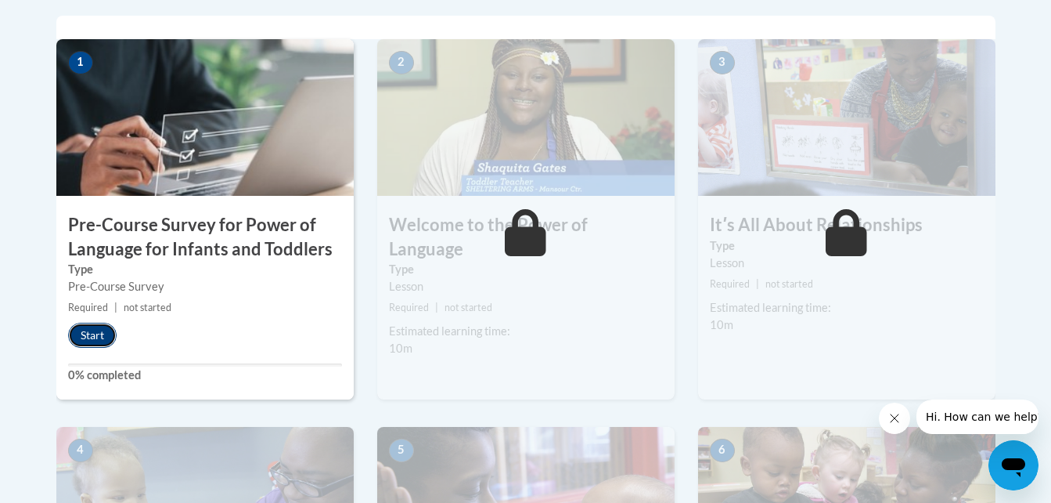
click at [101, 334] on button "Start" at bounding box center [92, 335] width 49 height 25
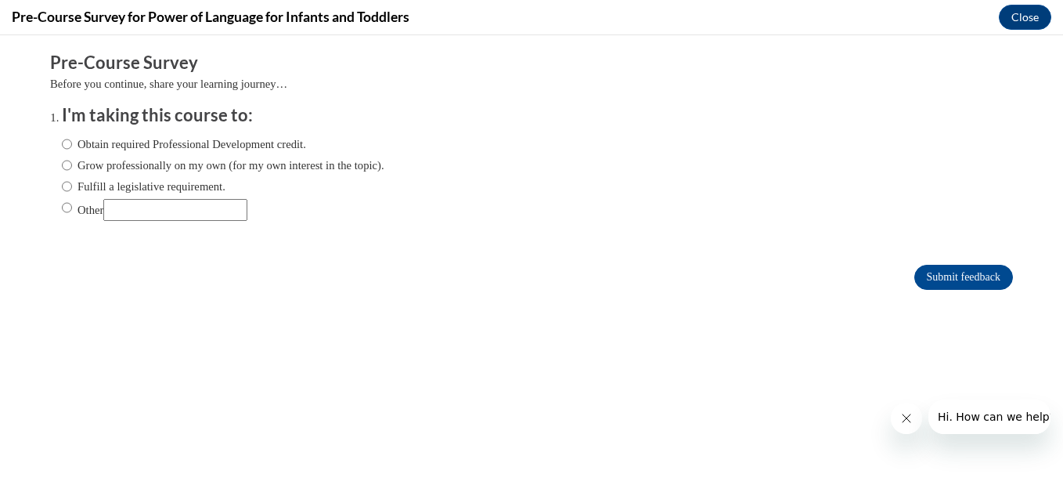
click at [162, 143] on label "Obtain required Professional Development credit." at bounding box center [184, 143] width 244 height 17
click at [72, 143] on input "Obtain required Professional Development credit." at bounding box center [67, 143] width 10 height 17
radio input "true"
click at [914, 284] on input "Submit feedback" at bounding box center [963, 277] width 99 height 25
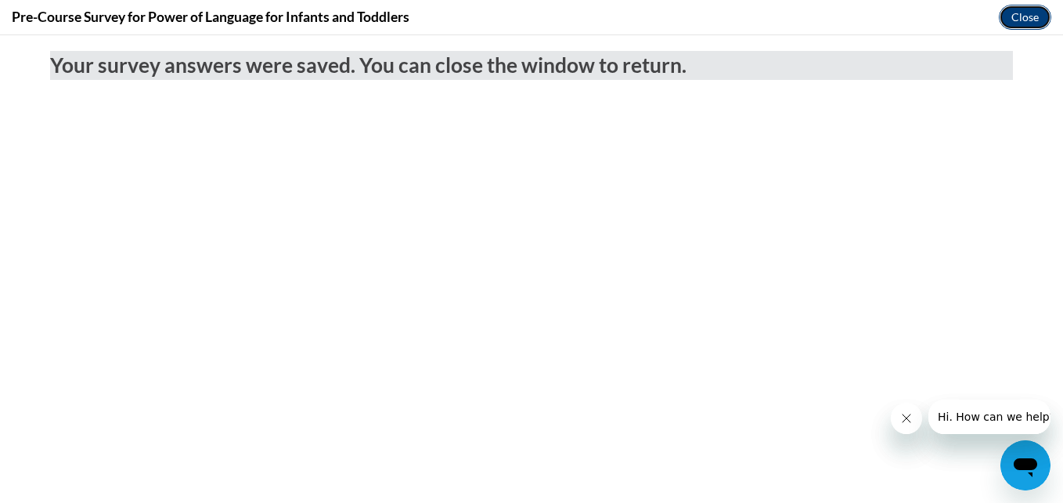
click at [1036, 23] on button "Close" at bounding box center [1025, 17] width 52 height 25
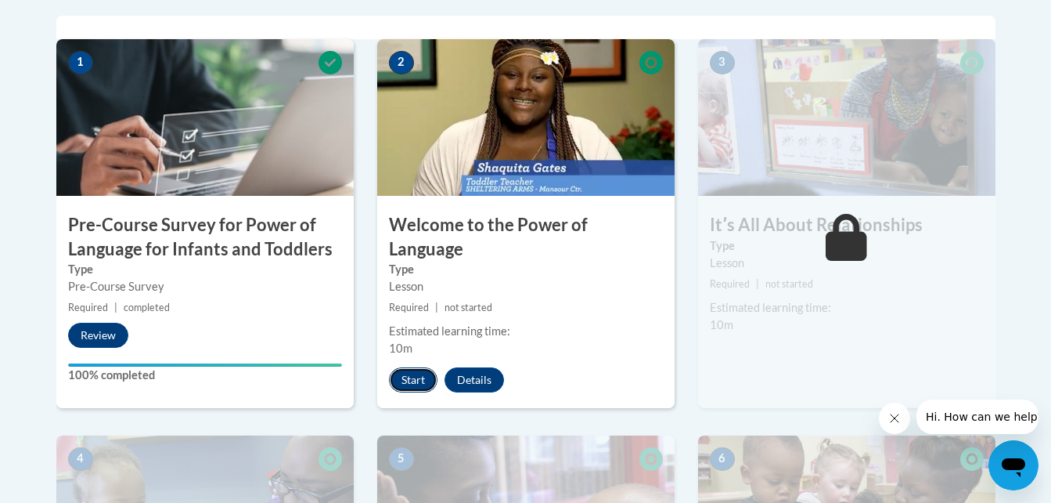
click at [423, 367] on button "Start" at bounding box center [413, 379] width 49 height 25
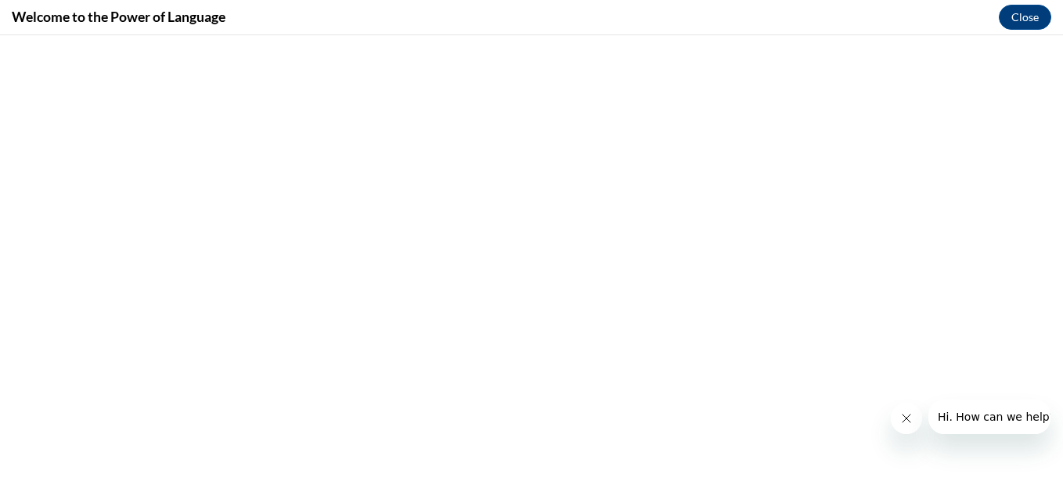
click at [896, 421] on button "Close message from company" at bounding box center [905, 417] width 31 height 31
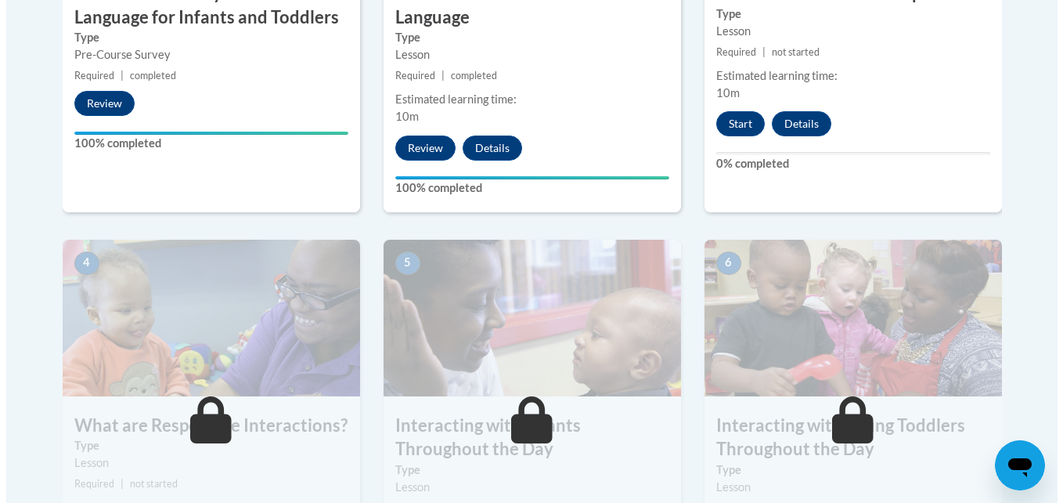
scroll to position [738, 0]
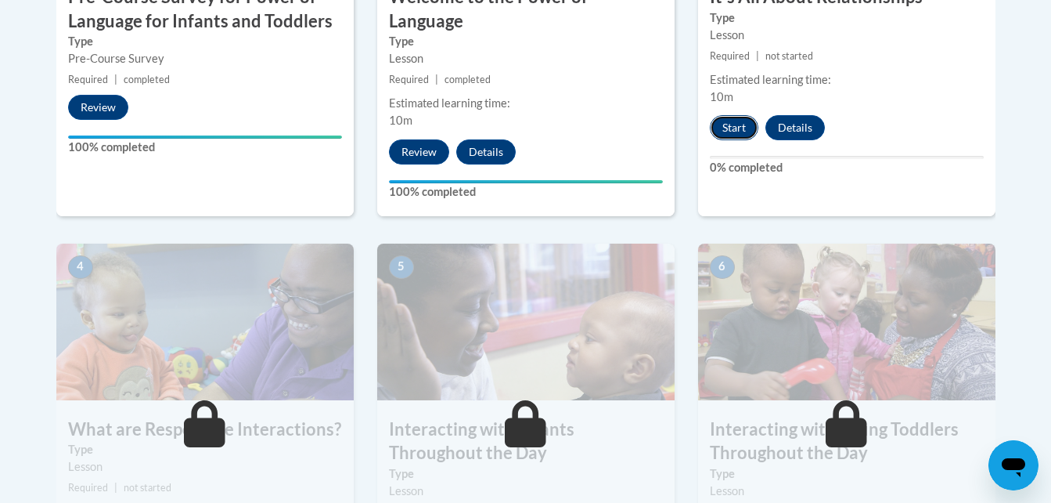
click at [730, 135] on button "Start" at bounding box center [734, 127] width 49 height 25
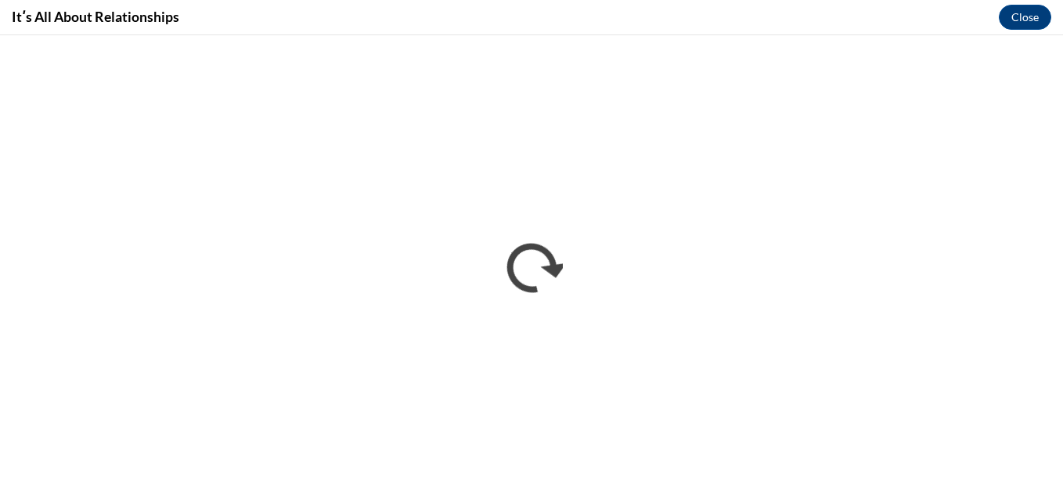
scroll to position [0, 0]
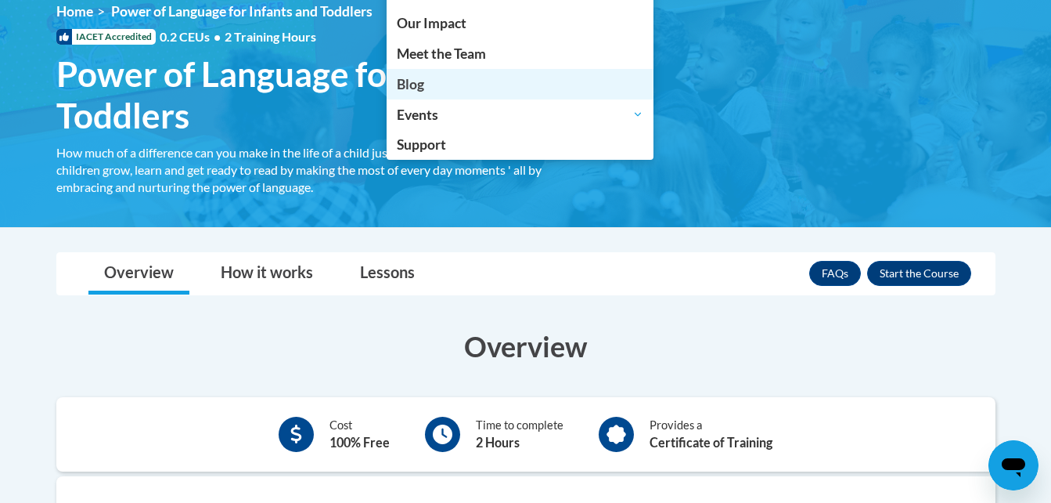
scroll to position [347, 0]
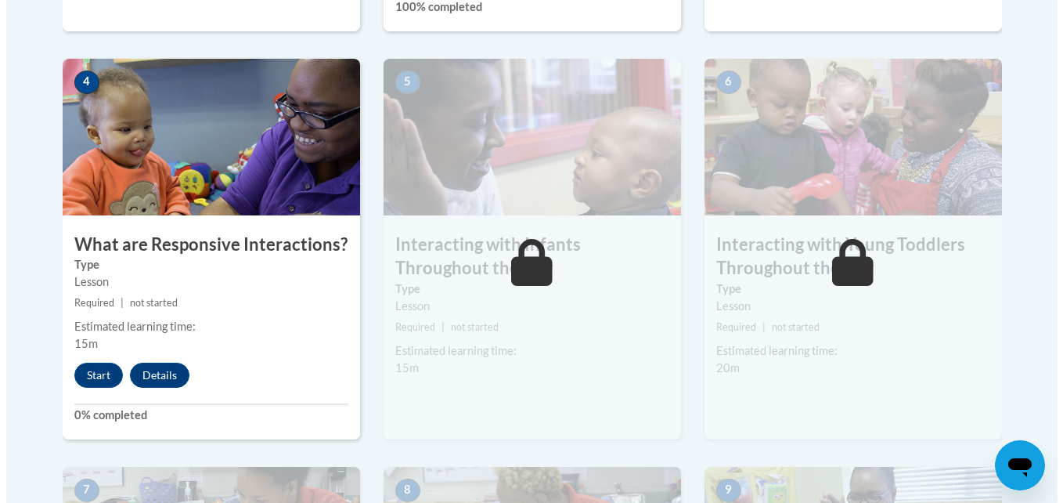
scroll to position [928, 0]
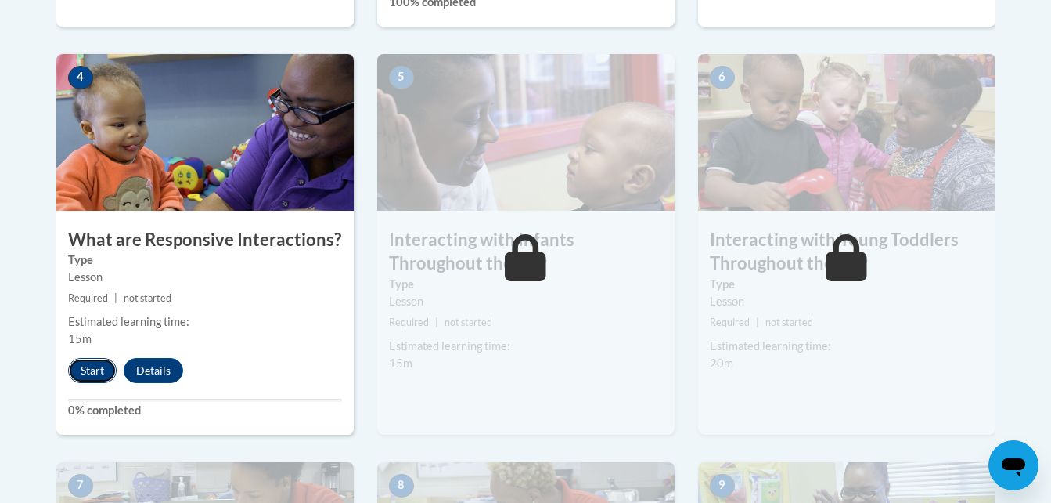
click at [110, 358] on button "Start" at bounding box center [92, 370] width 49 height 25
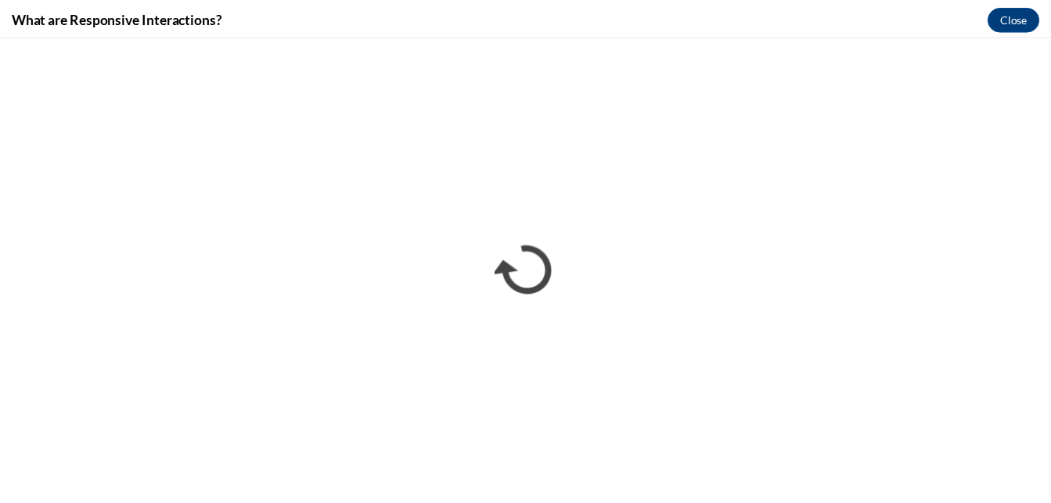
scroll to position [0, 0]
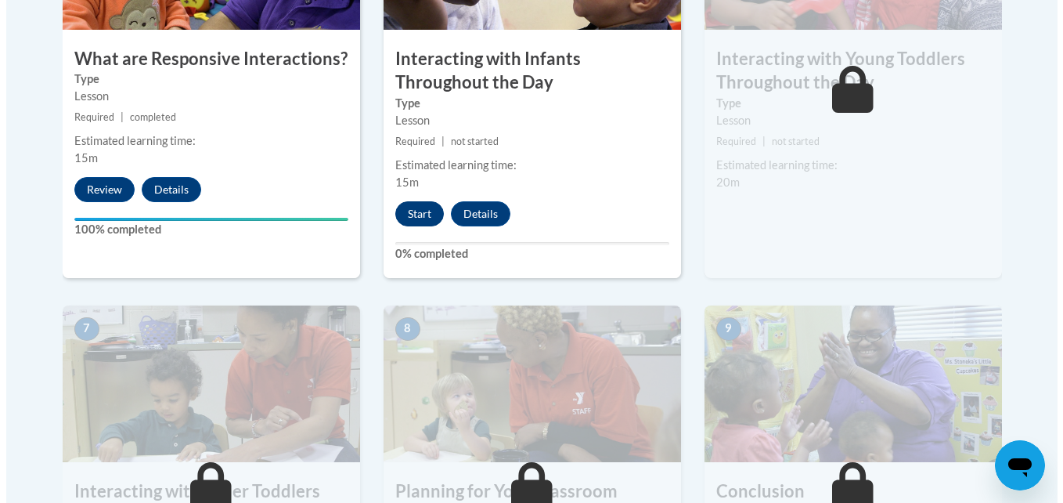
scroll to position [1105, 0]
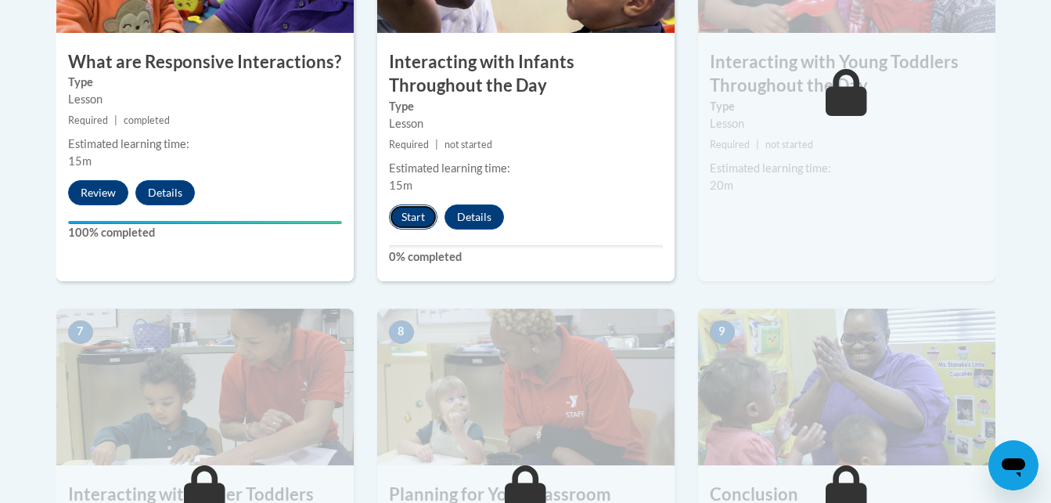
click at [405, 204] on button "Start" at bounding box center [413, 216] width 49 height 25
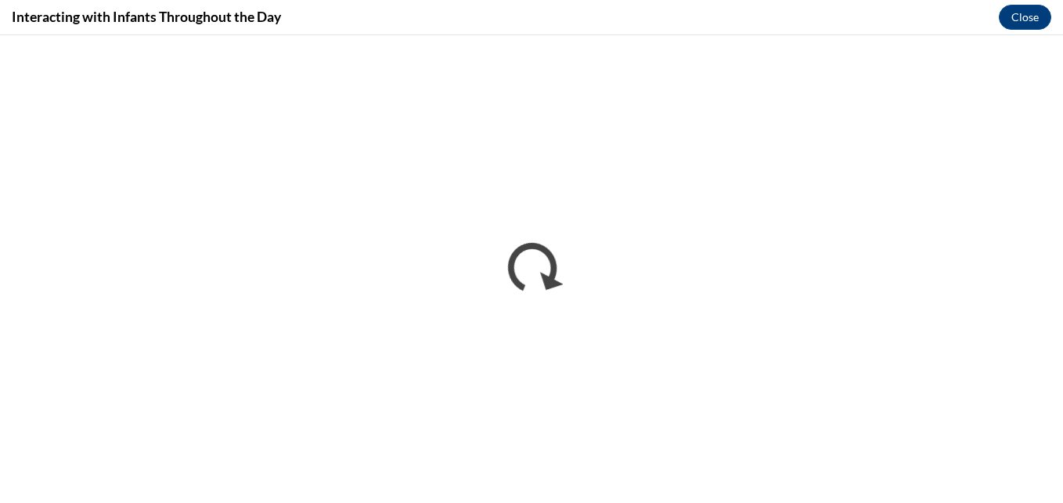
scroll to position [0, 0]
